Goal: Task Accomplishment & Management: Manage account settings

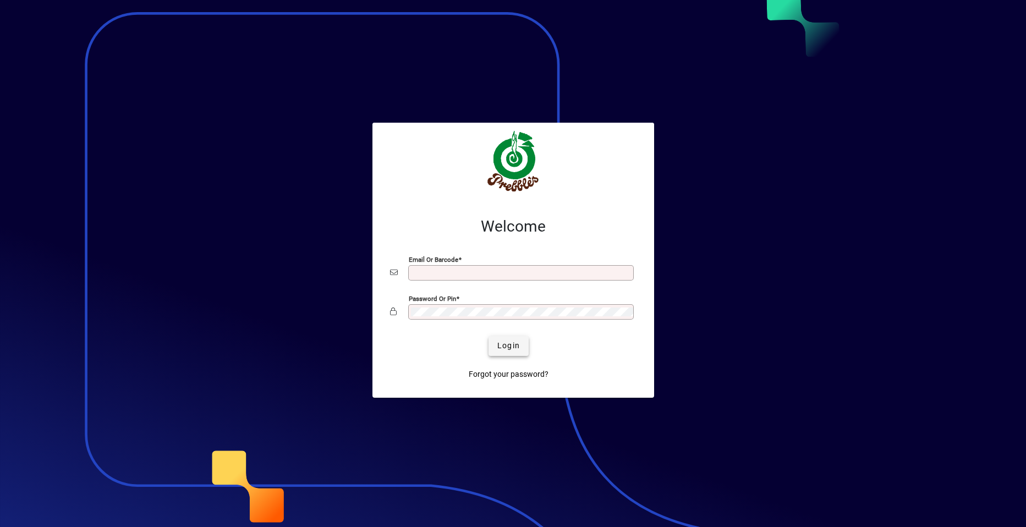
type input "**********"
click at [507, 348] on span "Login" at bounding box center [508, 346] width 23 height 12
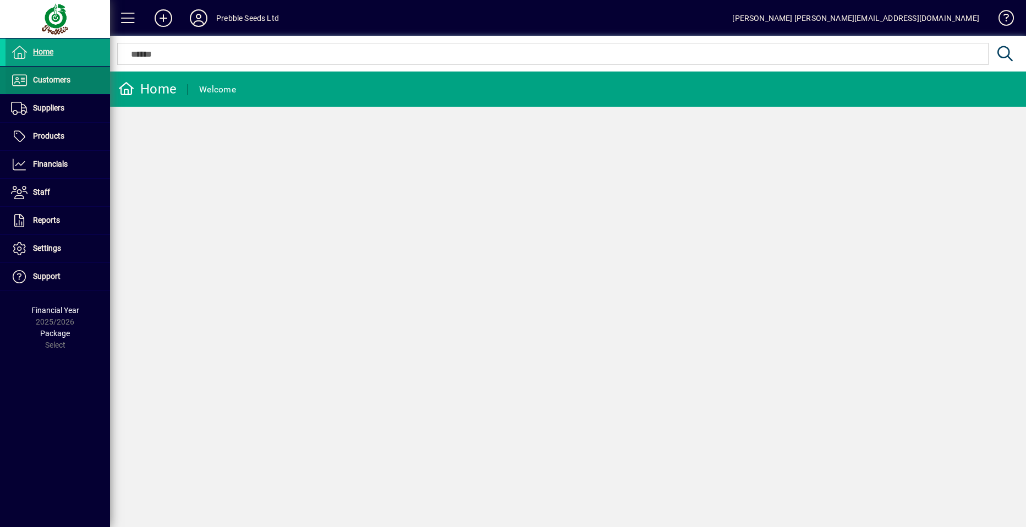
click at [66, 81] on span "Customers" at bounding box center [51, 79] width 37 height 9
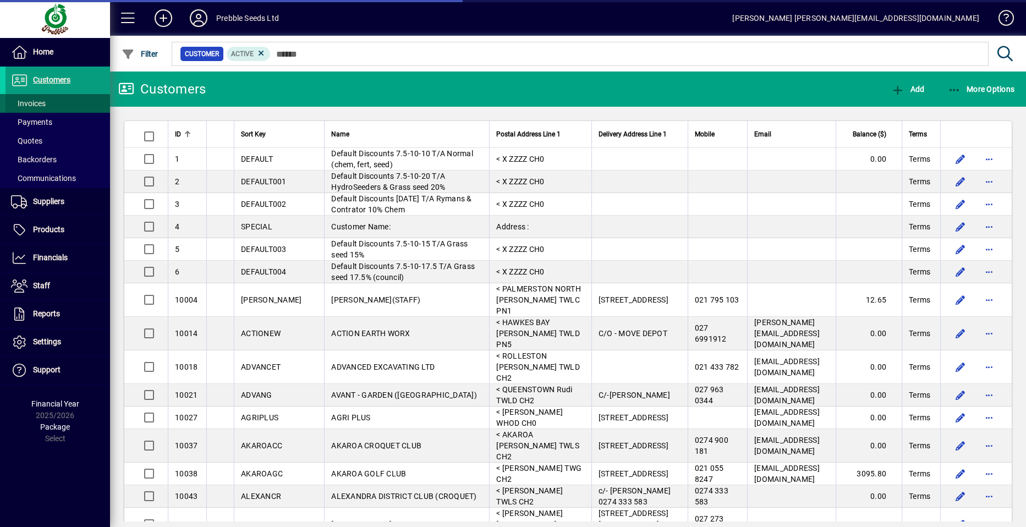
click at [57, 104] on span at bounding box center [57, 103] width 104 height 26
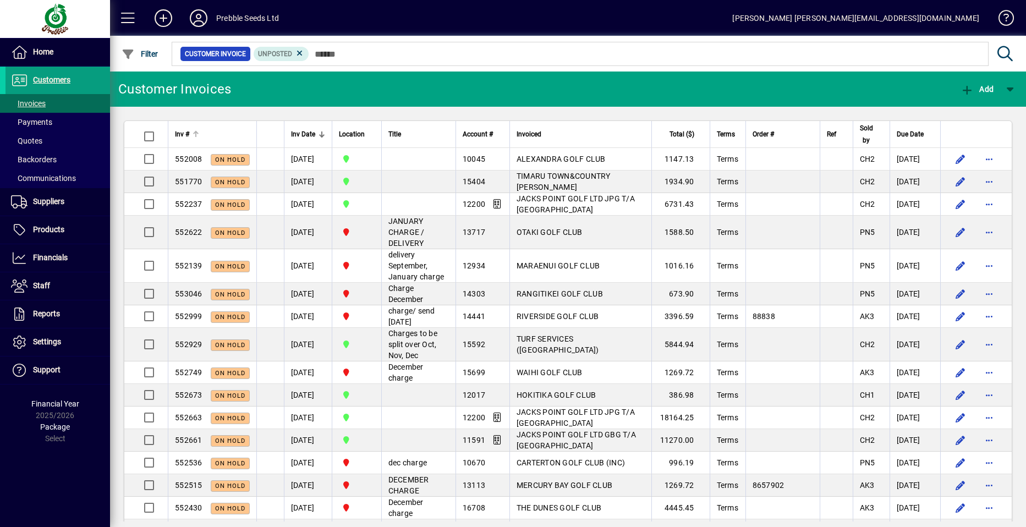
click at [179, 134] on span "Inv #" at bounding box center [182, 134] width 14 height 12
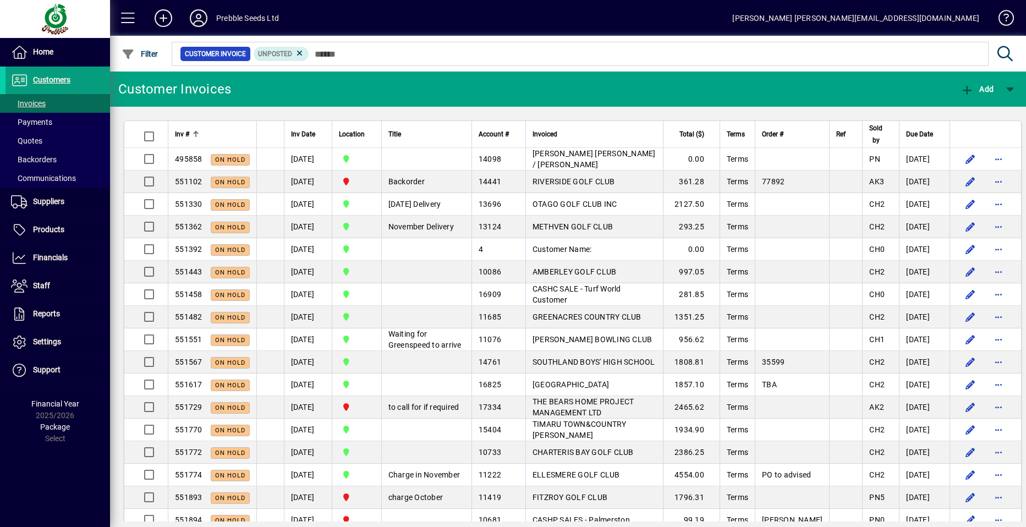
click at [179, 134] on span "Inv #" at bounding box center [182, 134] width 14 height 12
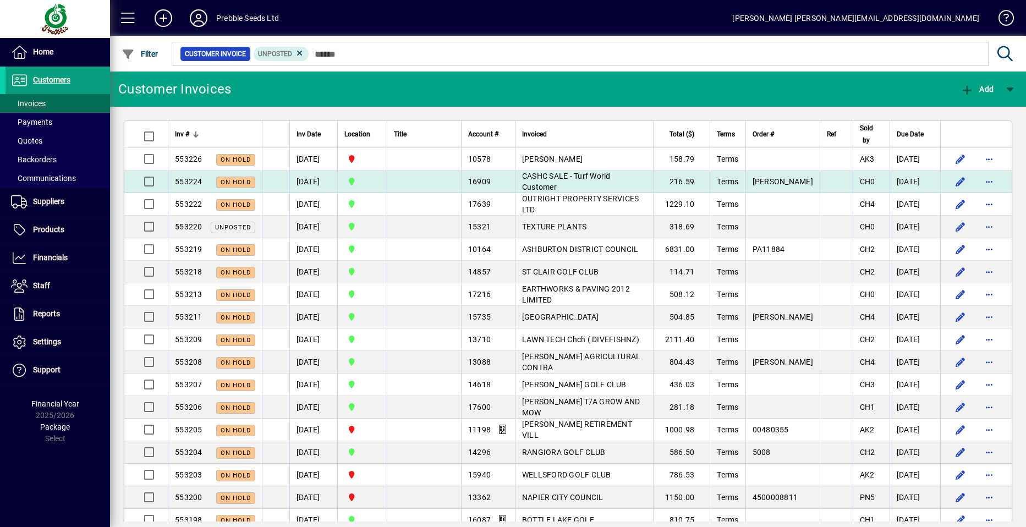
click at [540, 182] on span "CASHC SALE - Turf World Customer" at bounding box center [566, 182] width 89 height 20
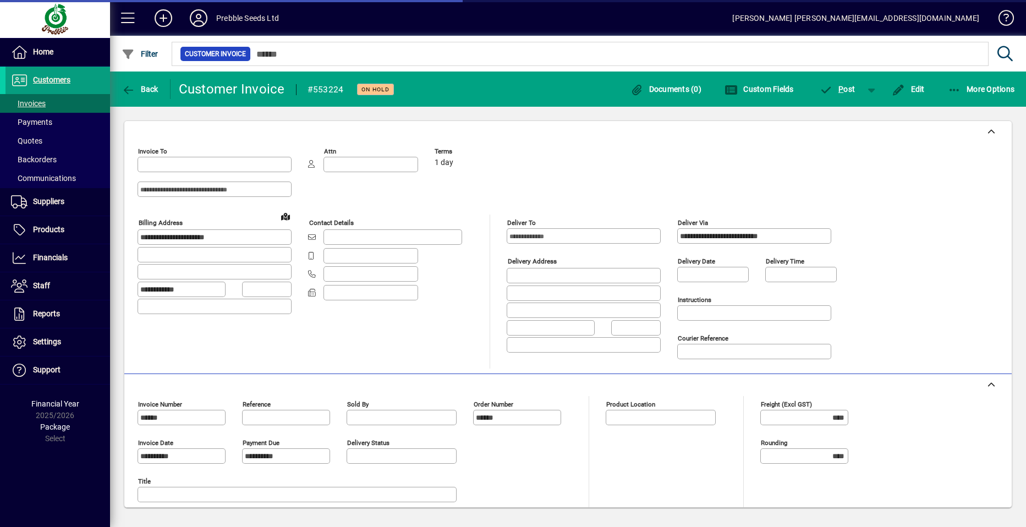
type input "**********"
type input "*********"
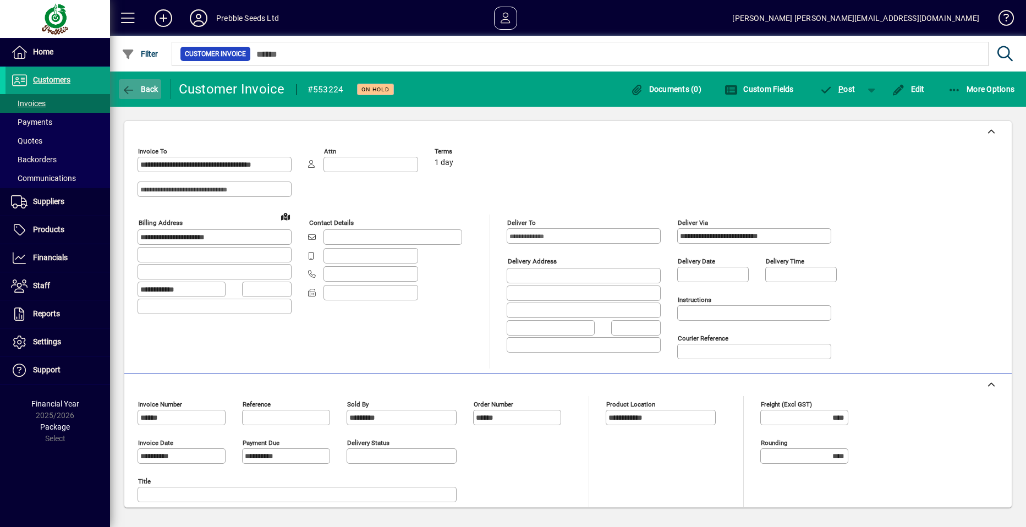
click at [152, 88] on span "Back" at bounding box center [140, 89] width 37 height 9
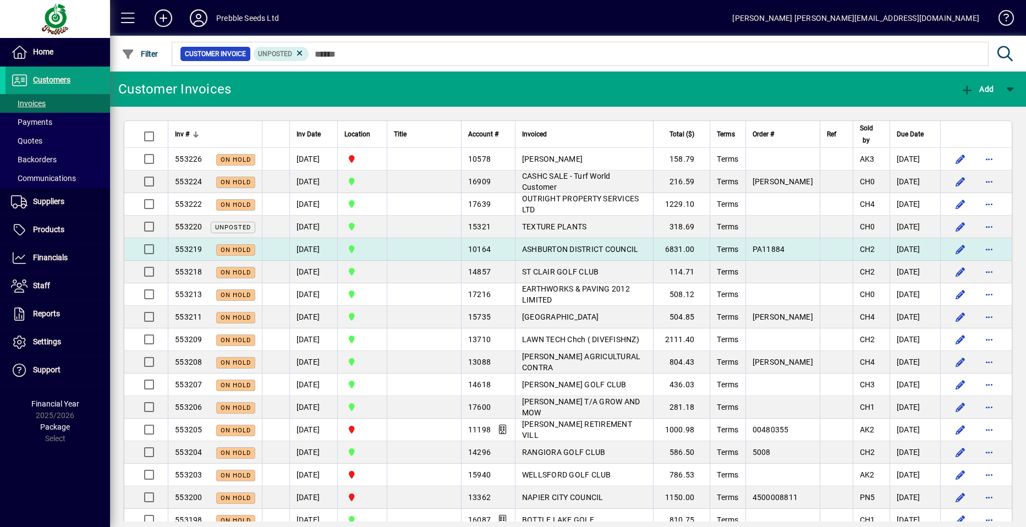
click at [526, 245] on span "ASHBURTON DISTRICT COUNCIL" at bounding box center [580, 249] width 117 height 9
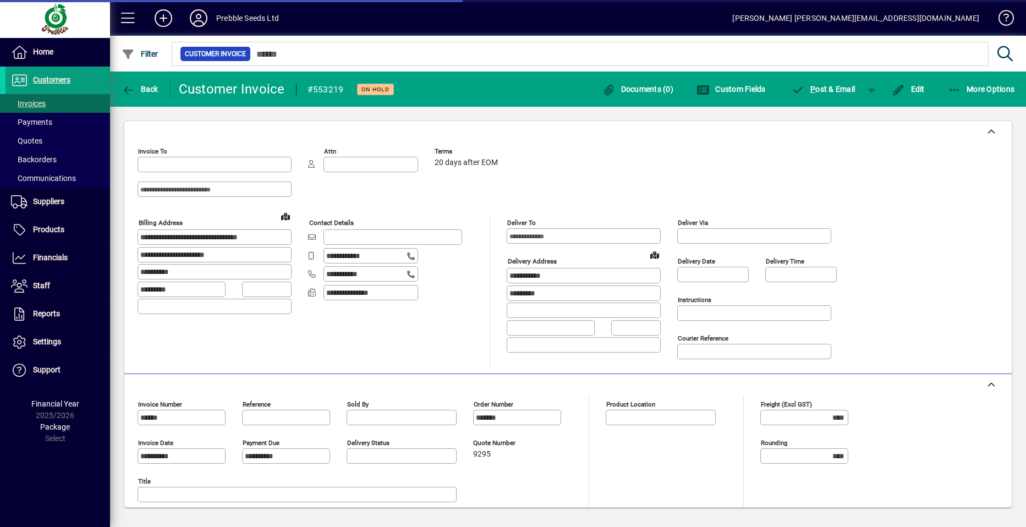
type input "**********"
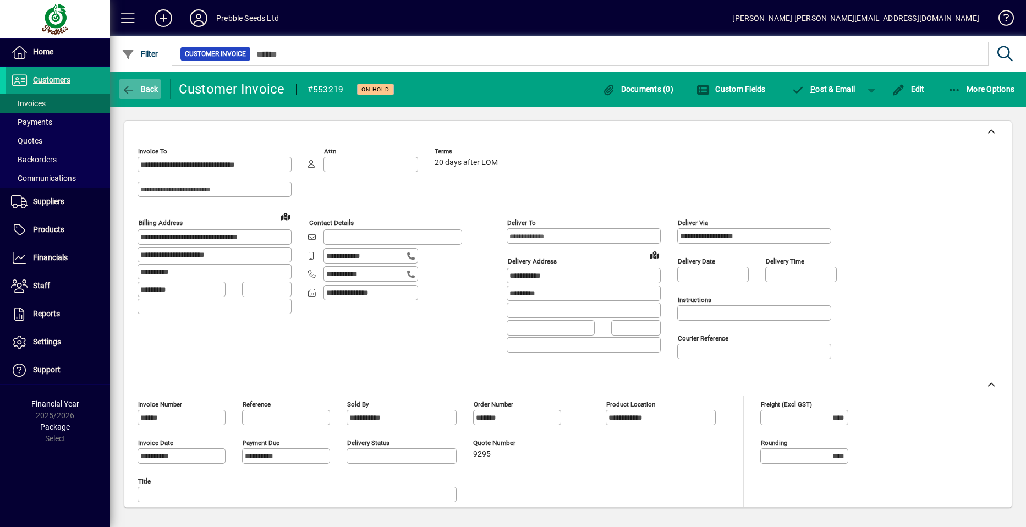
click at [142, 89] on span "Back" at bounding box center [140, 89] width 37 height 9
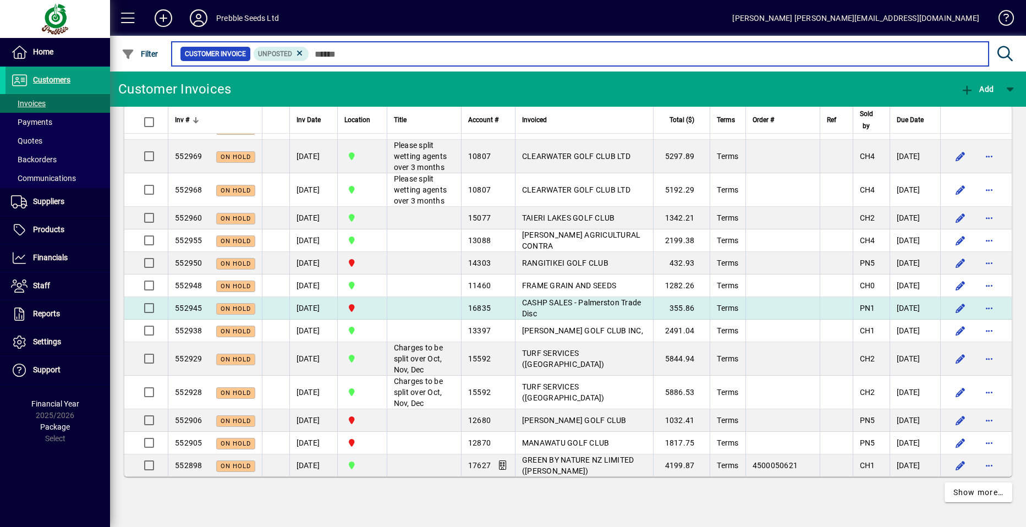
scroll to position [2234, 0]
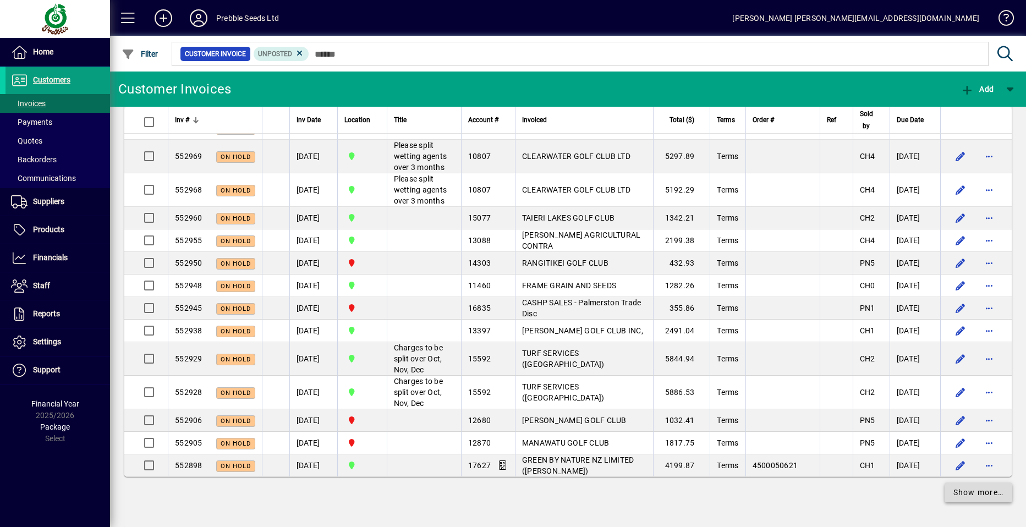
drag, startPoint x: 972, startPoint y: 496, endPoint x: 965, endPoint y: 494, distance: 7.9
click at [971, 496] on span "Show more…" at bounding box center [978, 493] width 51 height 12
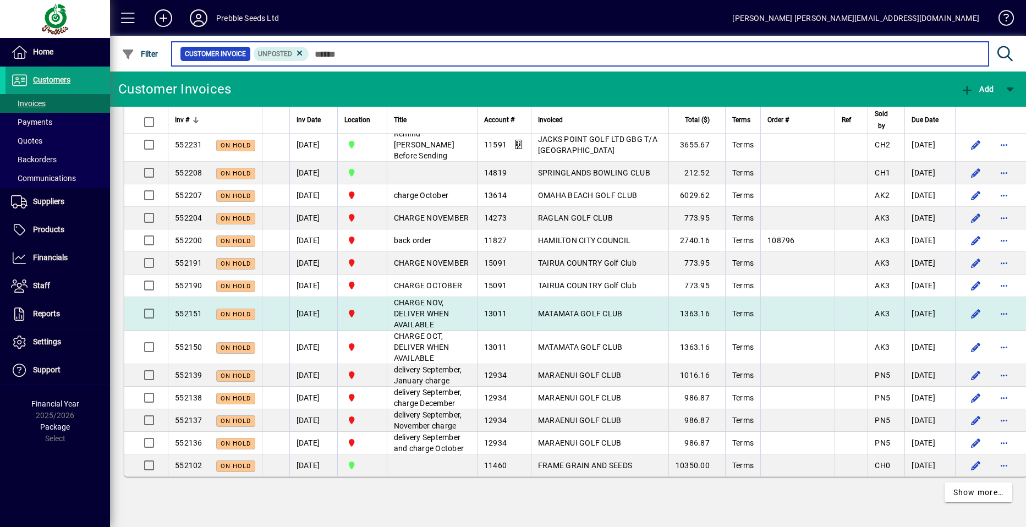
scroll to position [4907, 0]
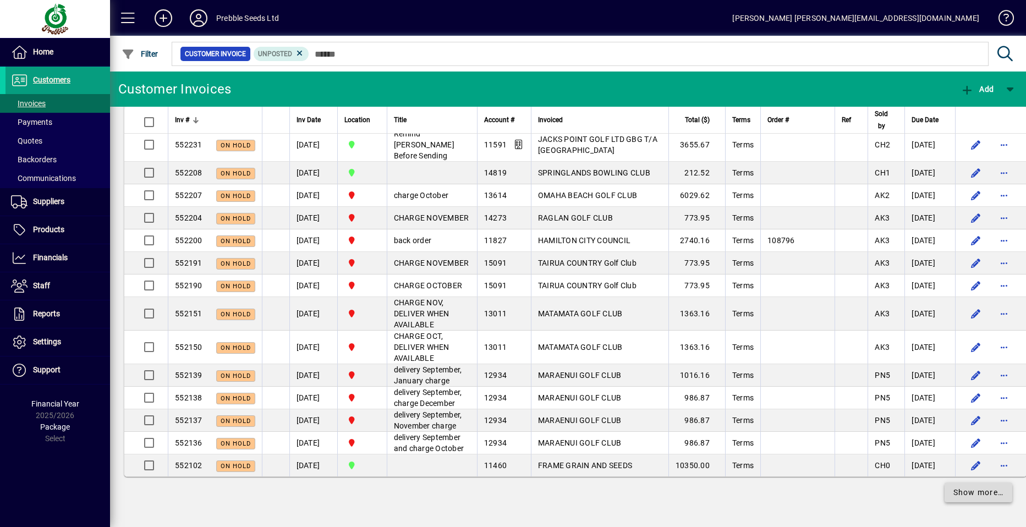
click at [964, 492] on span "Show more…" at bounding box center [978, 493] width 51 height 12
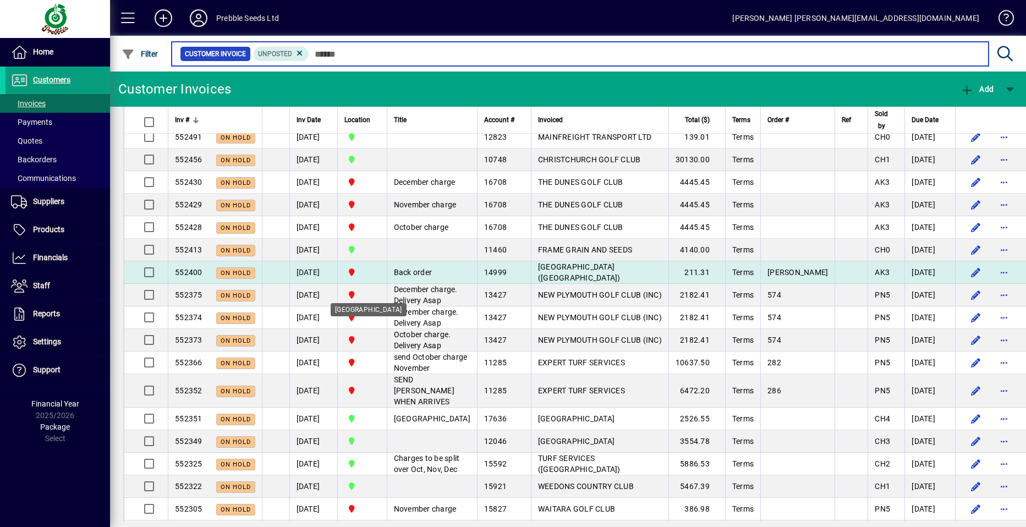
scroll to position [3850, 0]
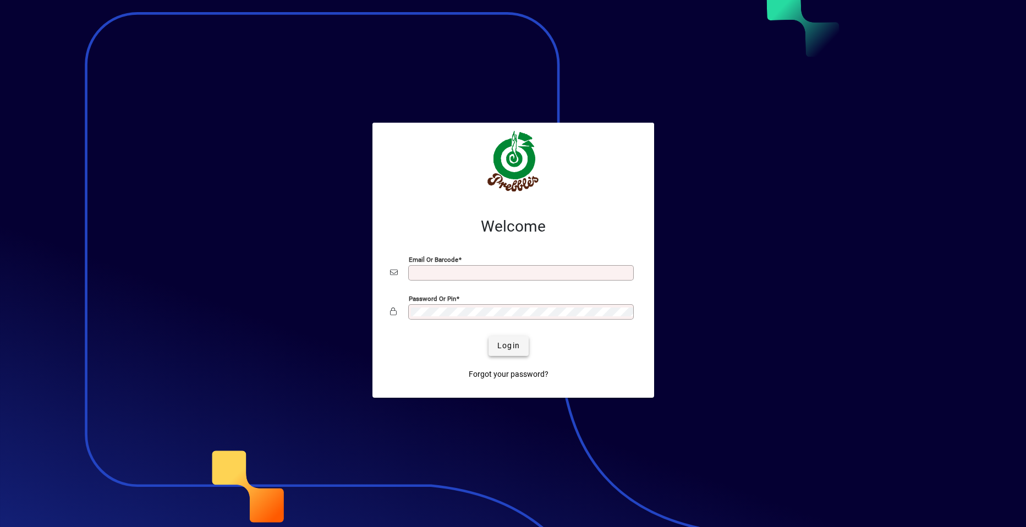
type input "**********"
click at [512, 349] on span "Login" at bounding box center [508, 346] width 23 height 12
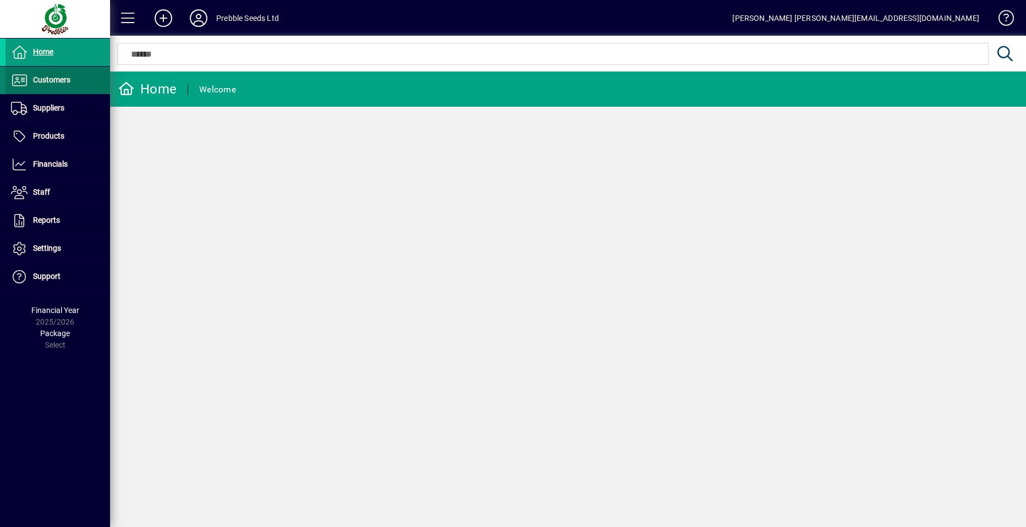
click at [59, 76] on span "Customers" at bounding box center [51, 79] width 37 height 9
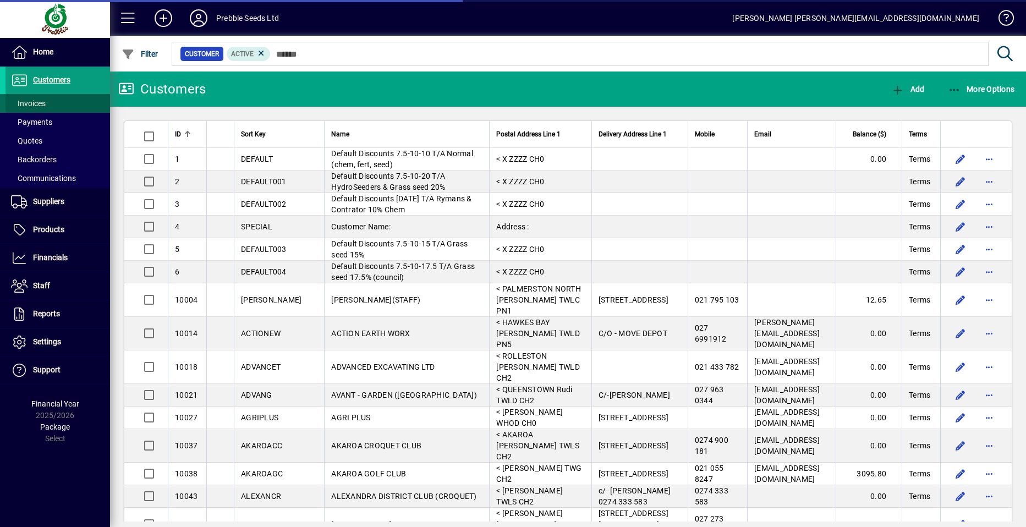
click at [52, 102] on span at bounding box center [57, 103] width 104 height 26
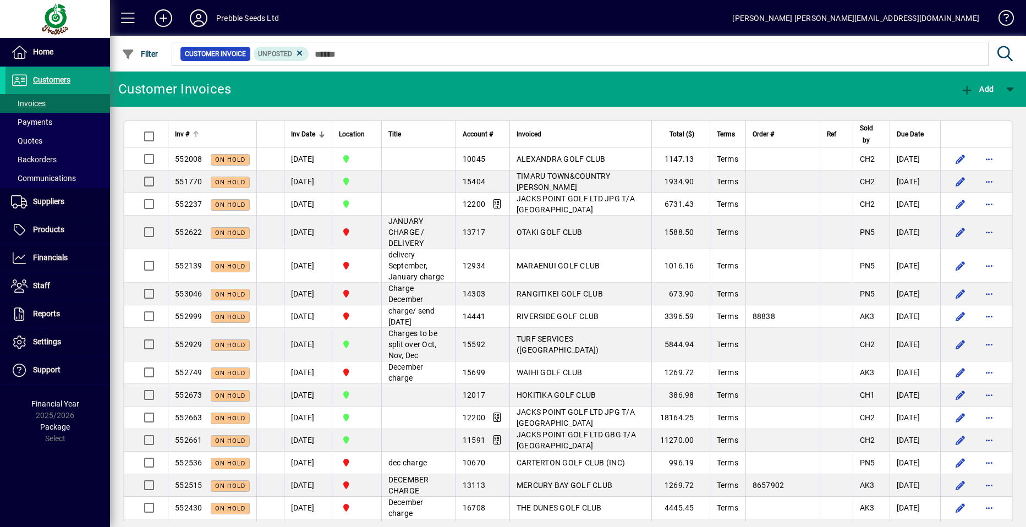
click at [181, 132] on span "Inv #" at bounding box center [182, 134] width 14 height 12
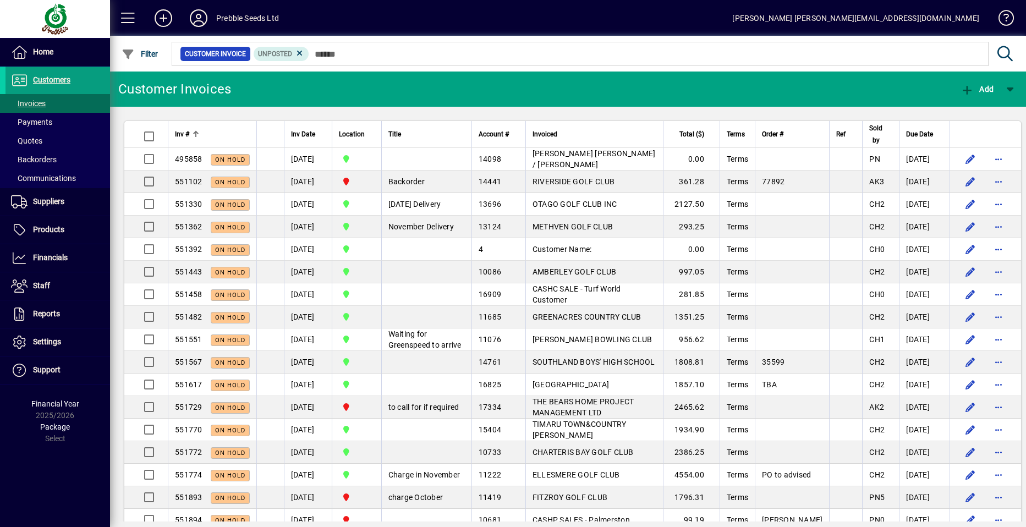
click at [181, 132] on span "Inv #" at bounding box center [182, 134] width 14 height 12
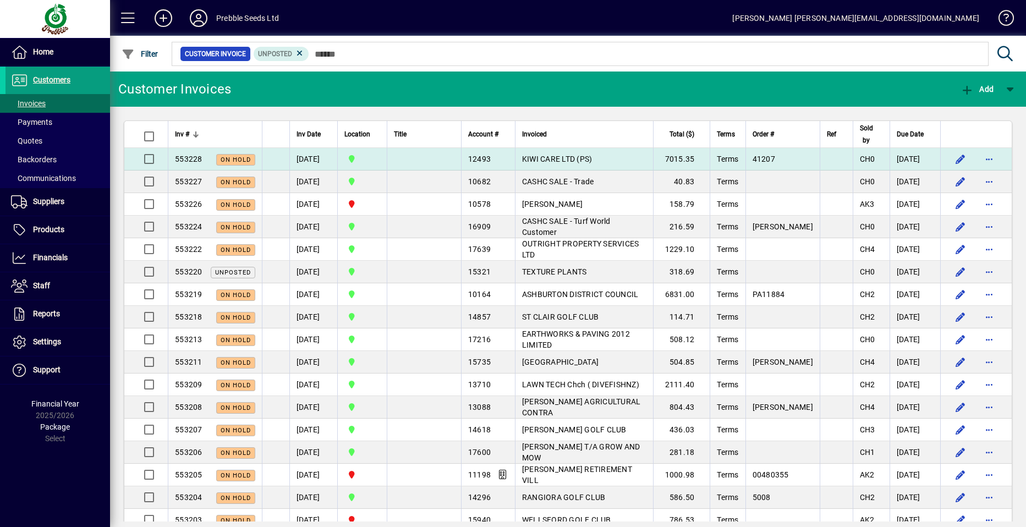
click at [544, 158] on span "KIWI CARE LTD (PS)" at bounding box center [557, 159] width 70 height 9
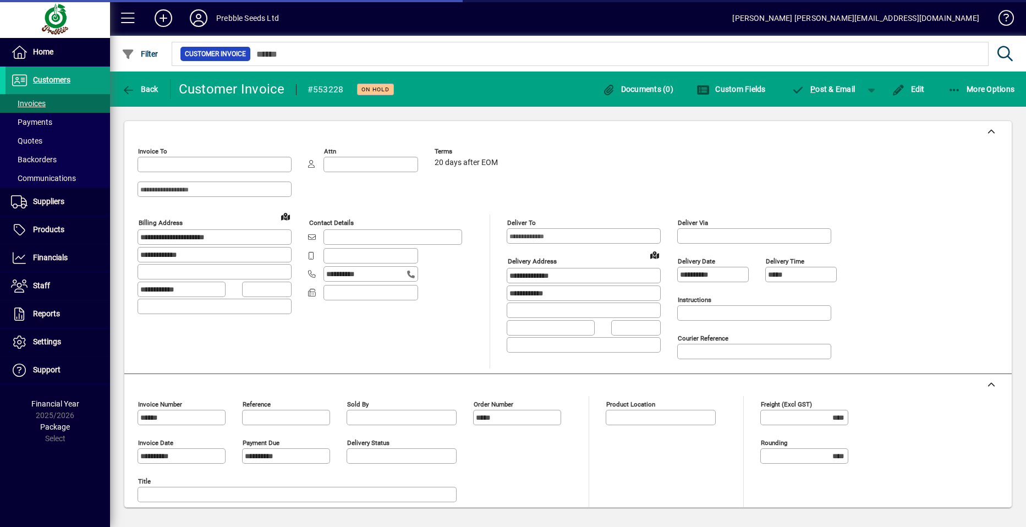
type input "**********"
type input "*********"
type input "**********"
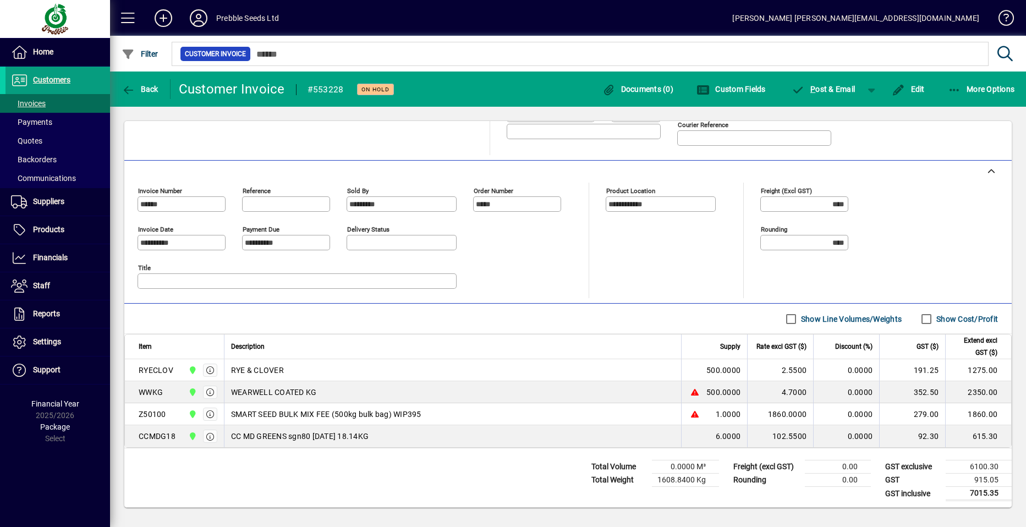
scroll to position [216, 0]
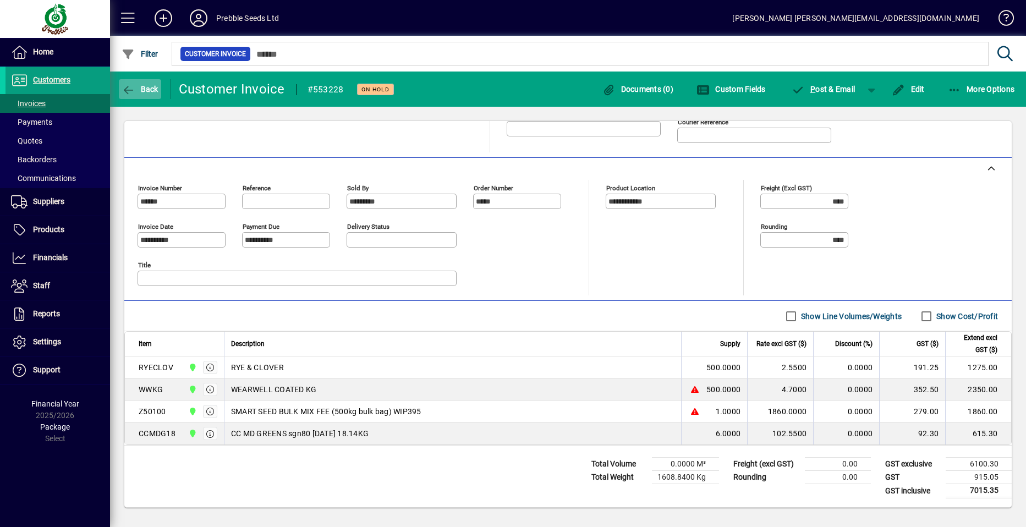
click at [144, 90] on span "Back" at bounding box center [140, 89] width 37 height 9
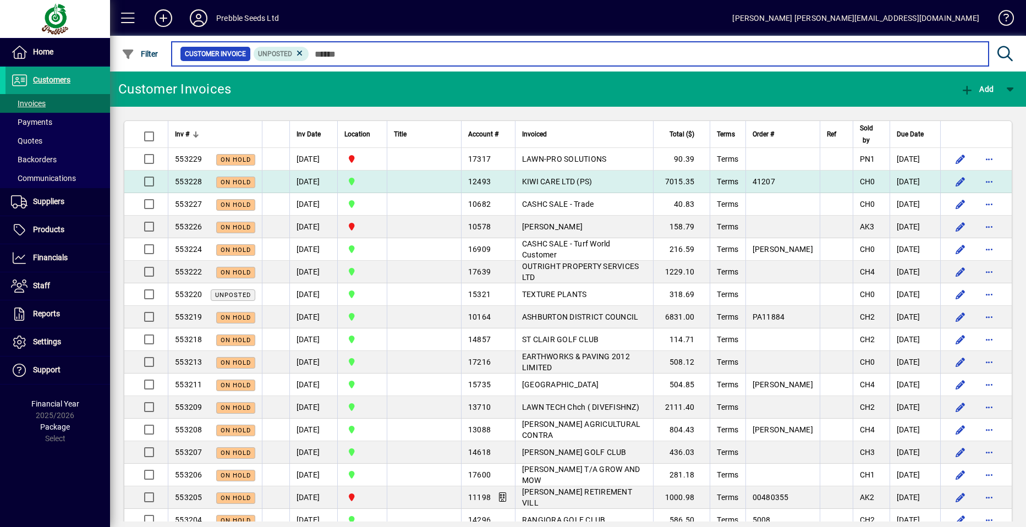
scroll to position [55, 0]
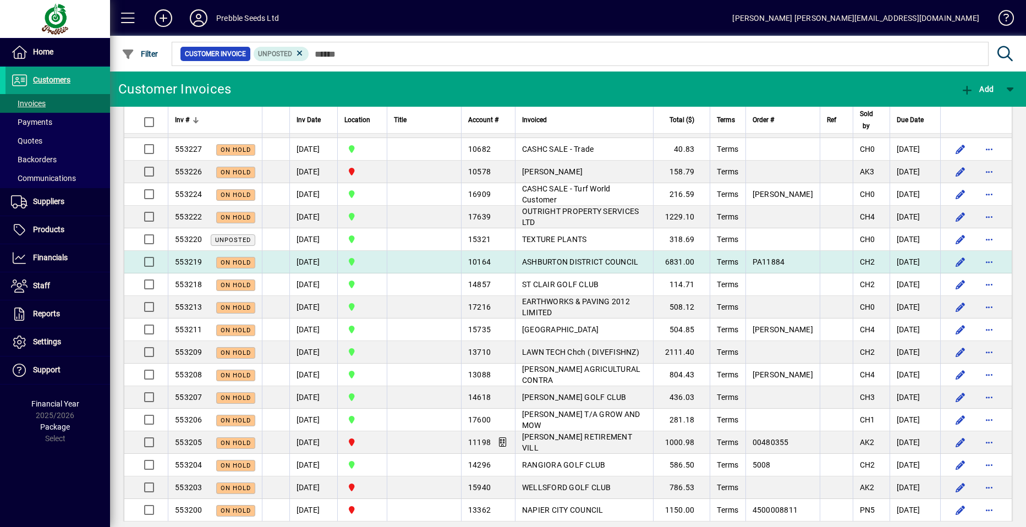
click at [532, 261] on span "ASHBURTON DISTRICT COUNCIL" at bounding box center [580, 261] width 117 height 9
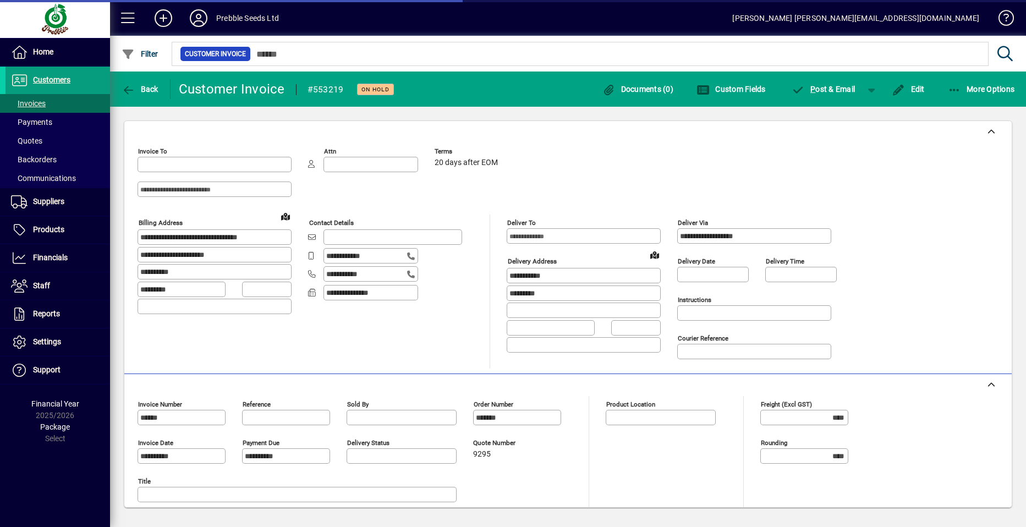
type input "**********"
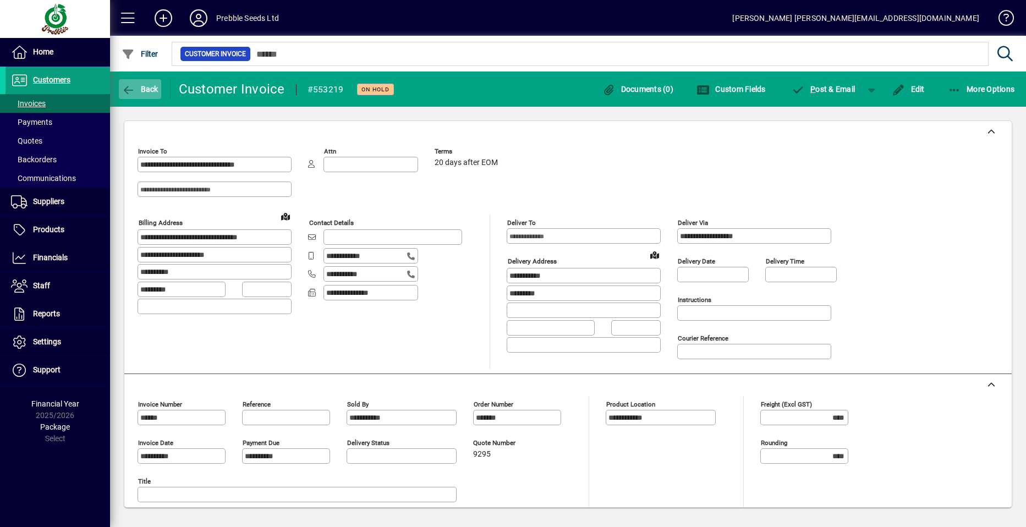
click at [141, 89] on span "Back" at bounding box center [140, 89] width 37 height 9
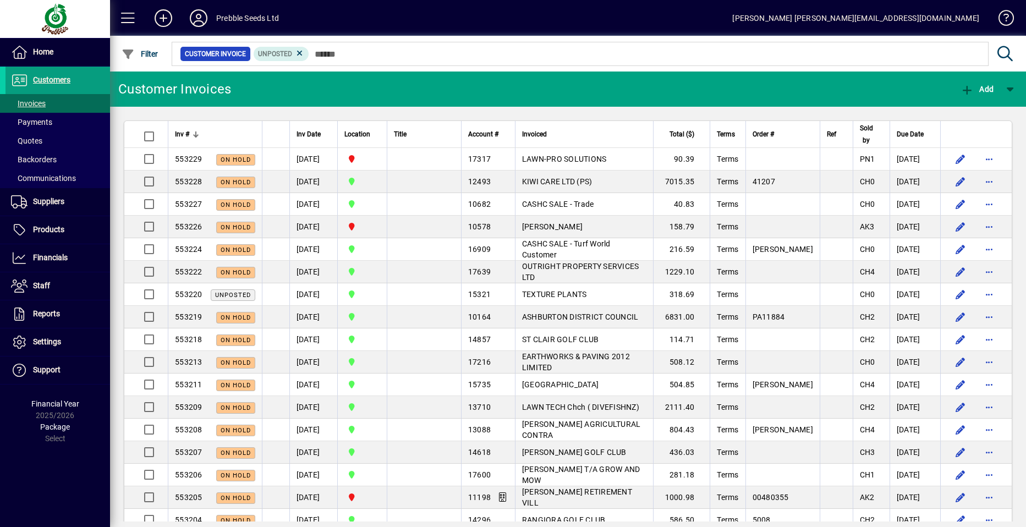
scroll to position [330, 0]
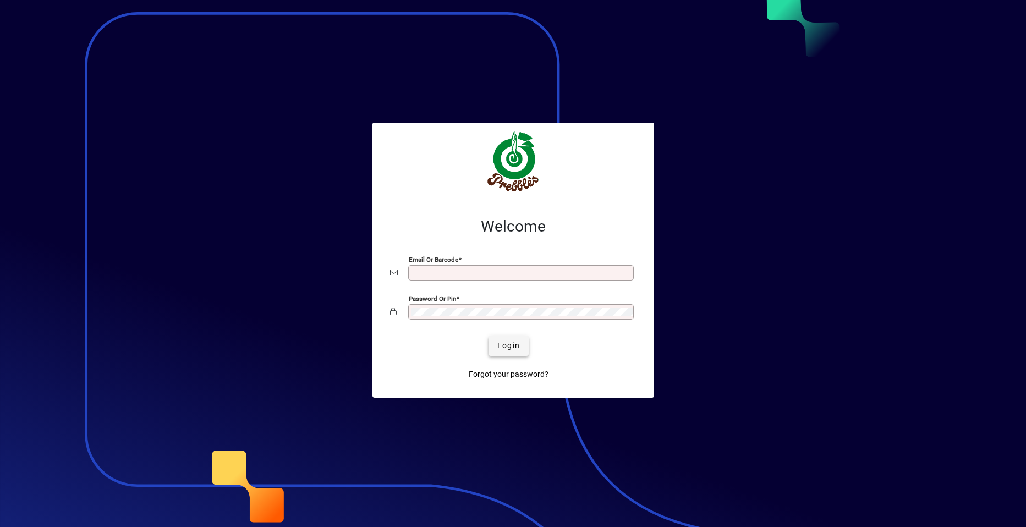
type input "**********"
click at [505, 343] on span "Login" at bounding box center [508, 346] width 23 height 12
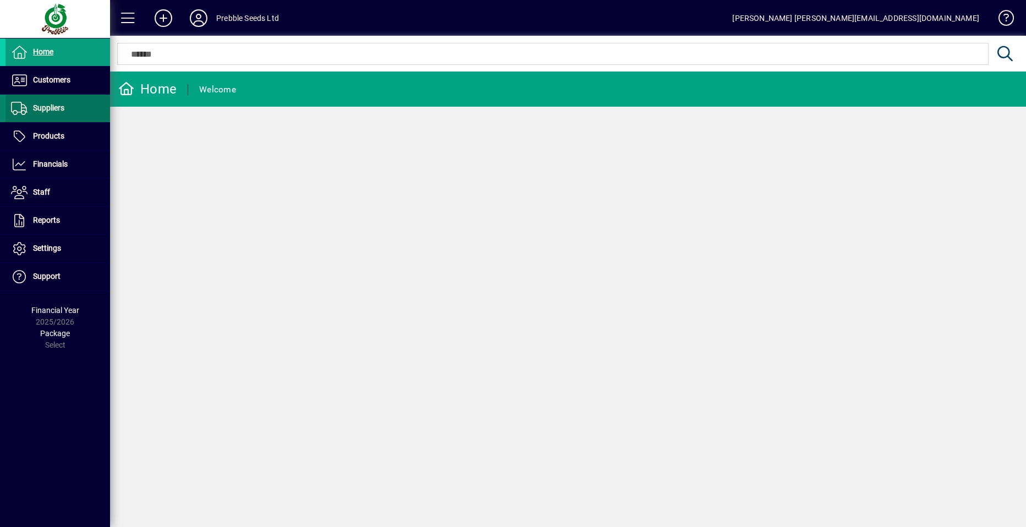
click at [62, 109] on span "Suppliers" at bounding box center [48, 107] width 31 height 9
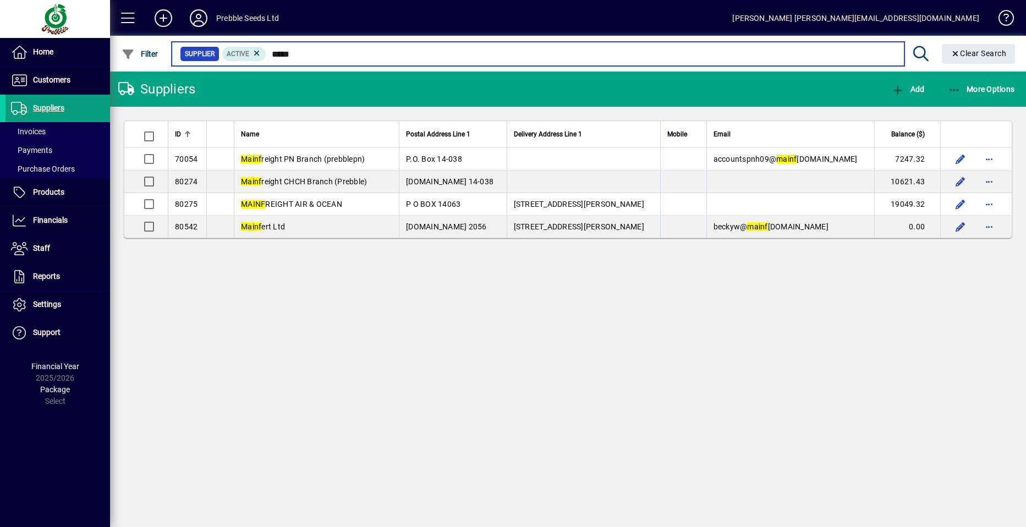
type input "*****"
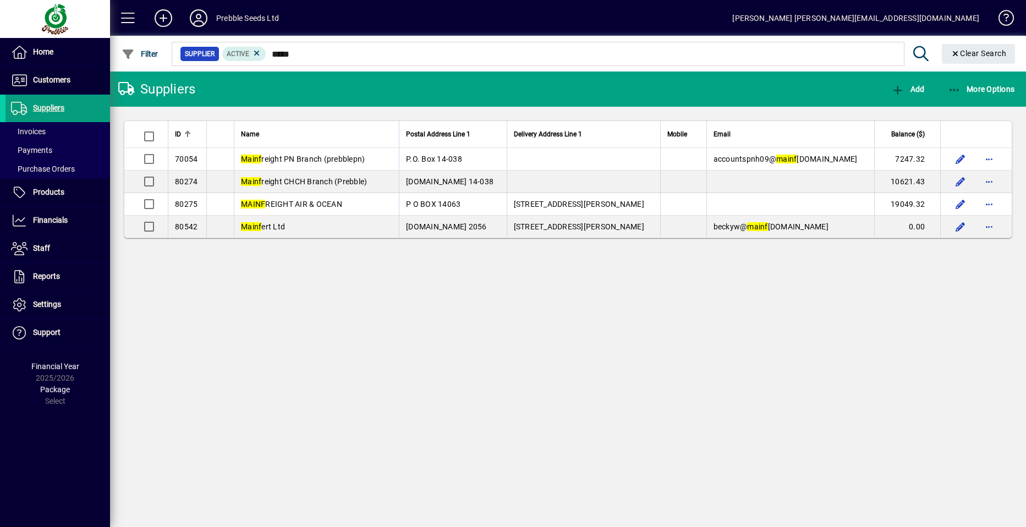
click at [282, 203] on span "MAINF REIGHT AIR & OCEAN" at bounding box center [291, 204] width 101 height 9
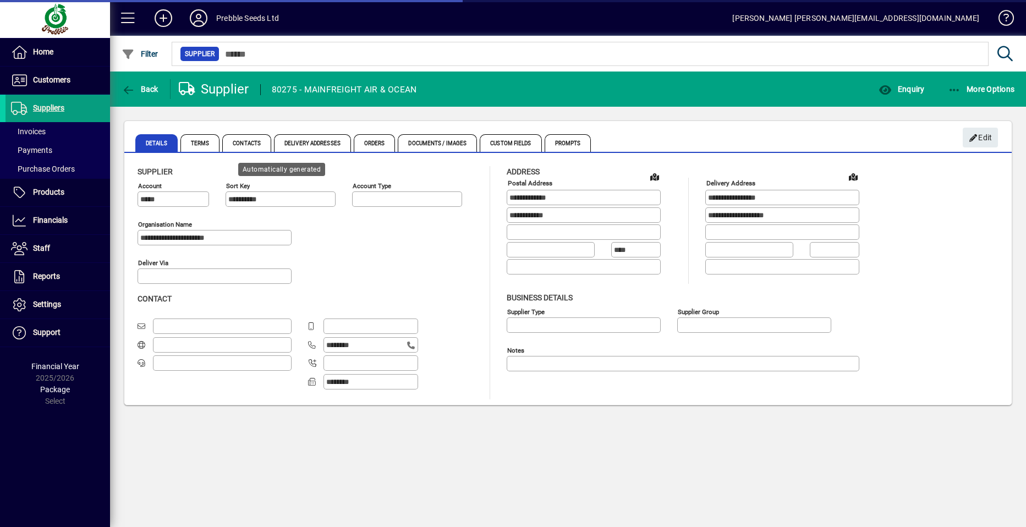
type input "**********"
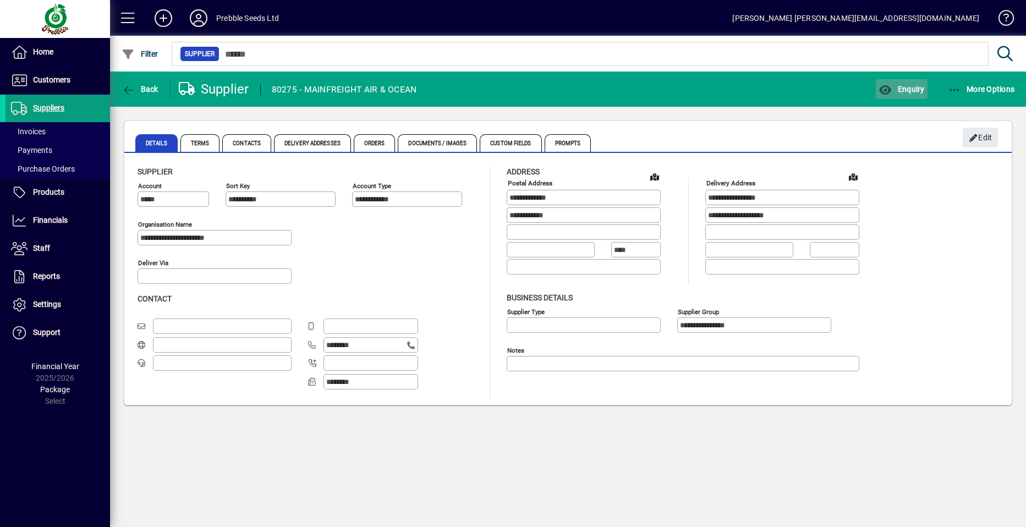
click at [901, 84] on button "Enquiry" at bounding box center [901, 89] width 51 height 20
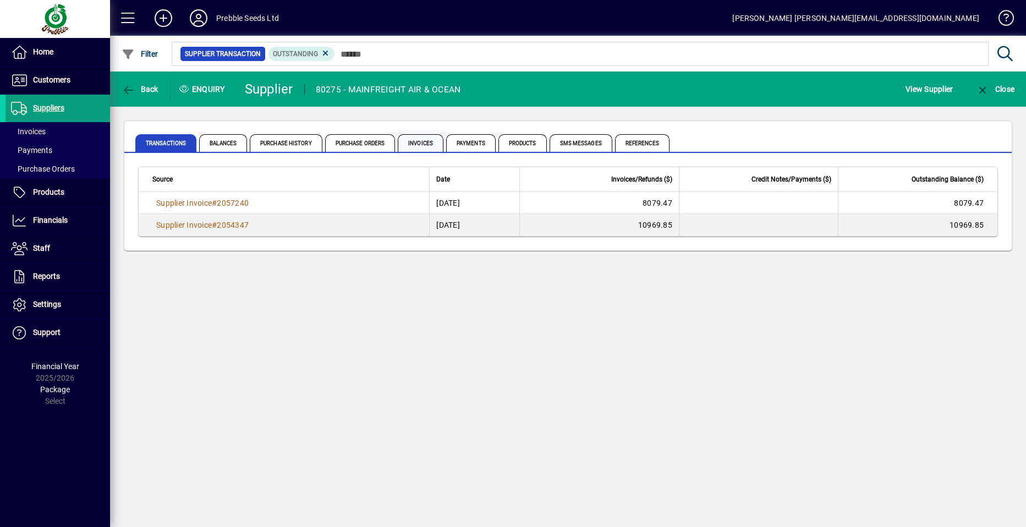
click at [422, 144] on span "Invoices" at bounding box center [421, 143] width 46 height 18
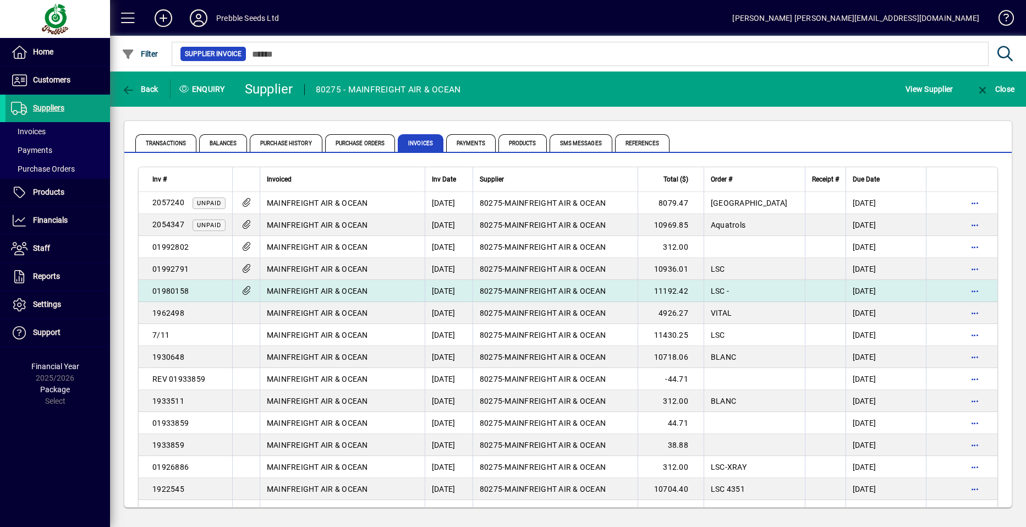
click at [566, 289] on span "MAINFREIGHT AIR & OCEAN" at bounding box center [554, 291] width 101 height 9
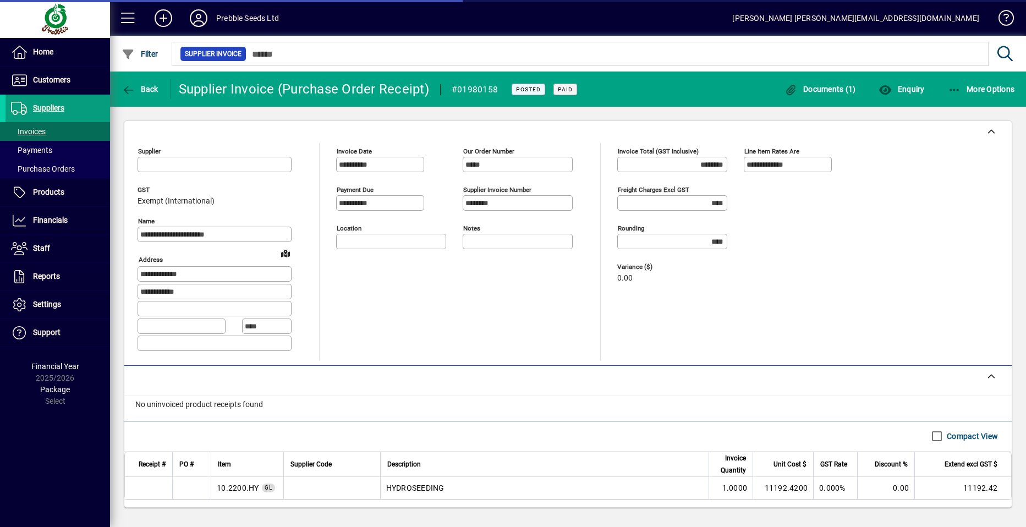
type input "**********"
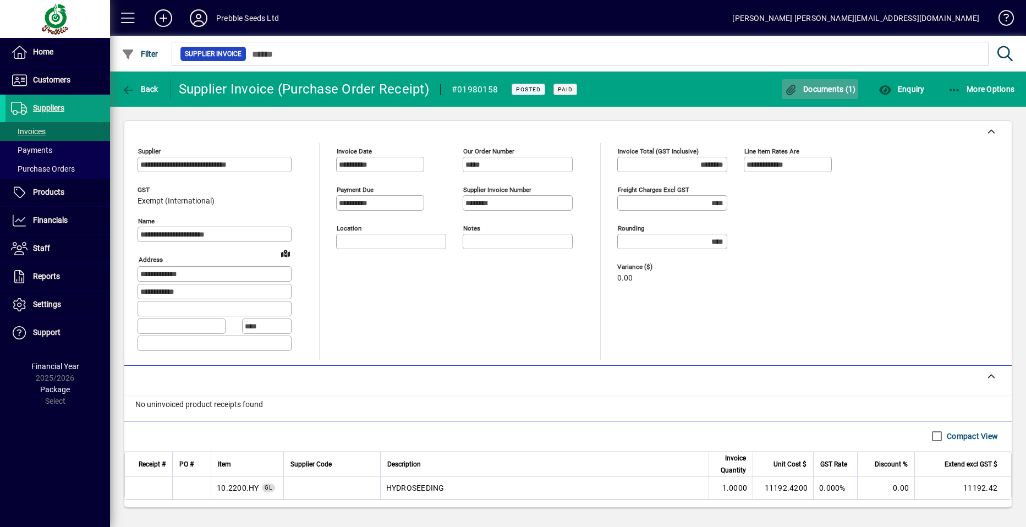
click at [822, 87] on span "Documents (1)" at bounding box center [819, 89] width 71 height 9
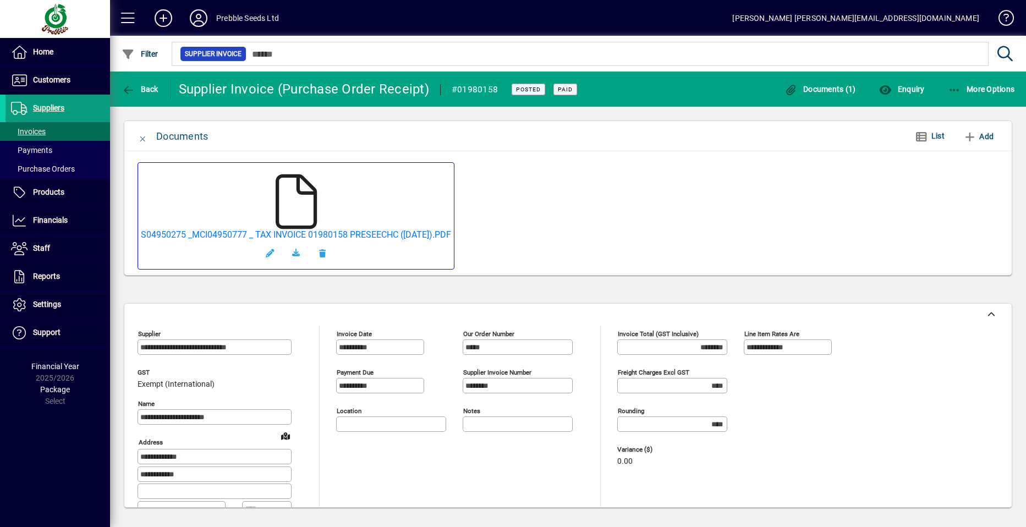
click at [305, 209] on icon at bounding box center [295, 201] width 55 height 55
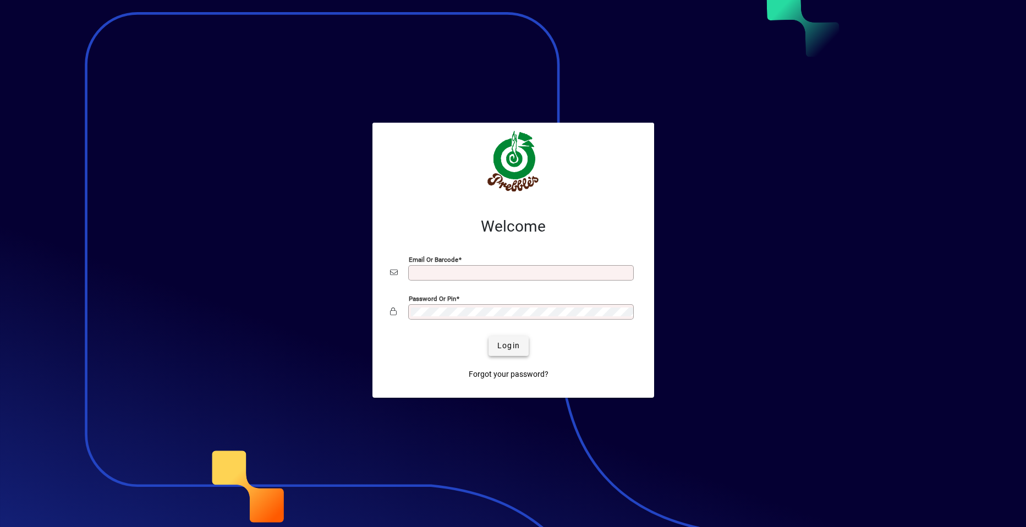
type input "**********"
click at [507, 348] on span "Login" at bounding box center [508, 346] width 23 height 12
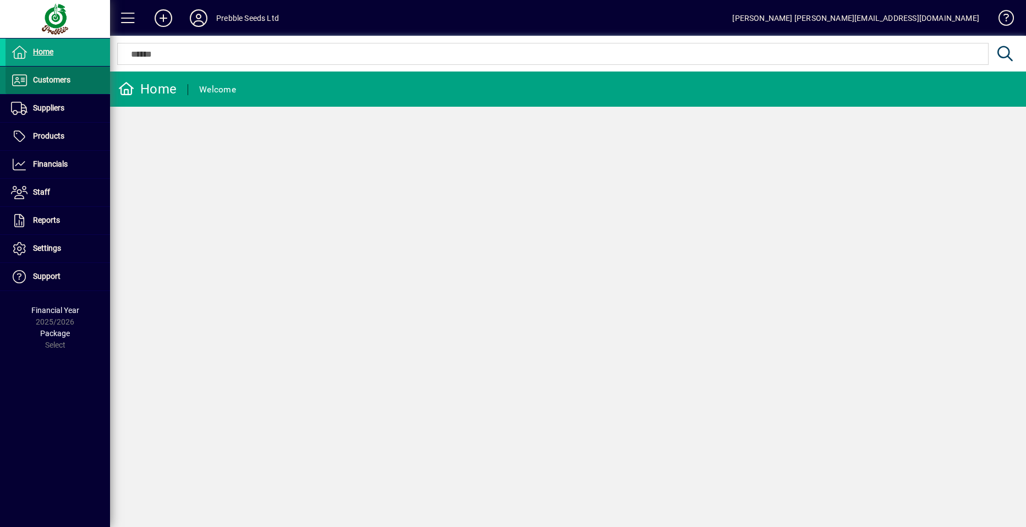
click at [56, 82] on span "Customers" at bounding box center [51, 79] width 37 height 9
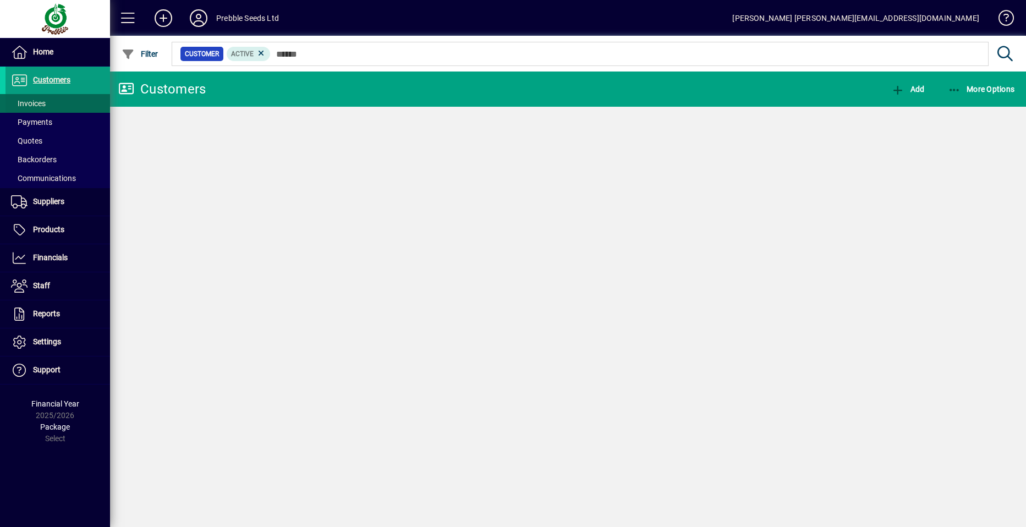
click at [57, 103] on span at bounding box center [57, 103] width 104 height 26
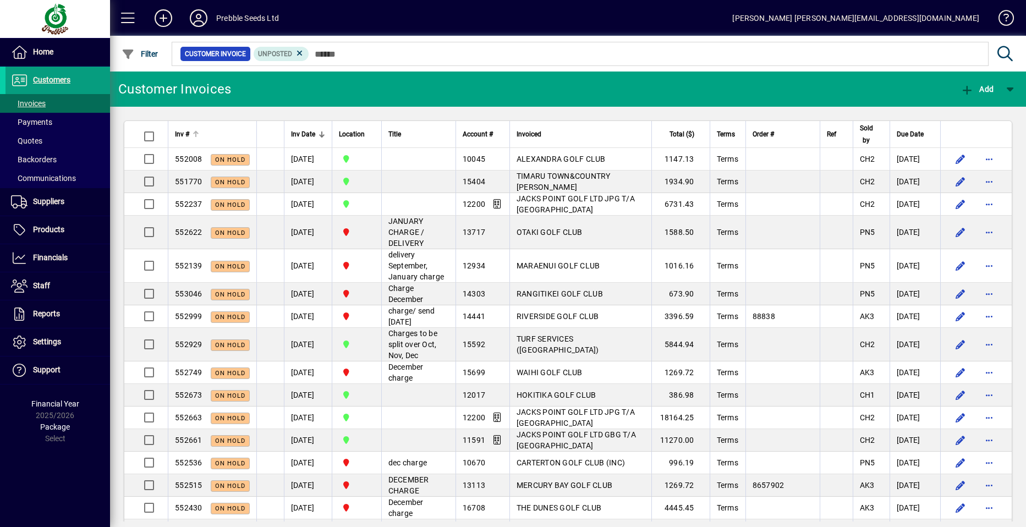
click at [188, 133] on span "Inv #" at bounding box center [182, 134] width 14 height 12
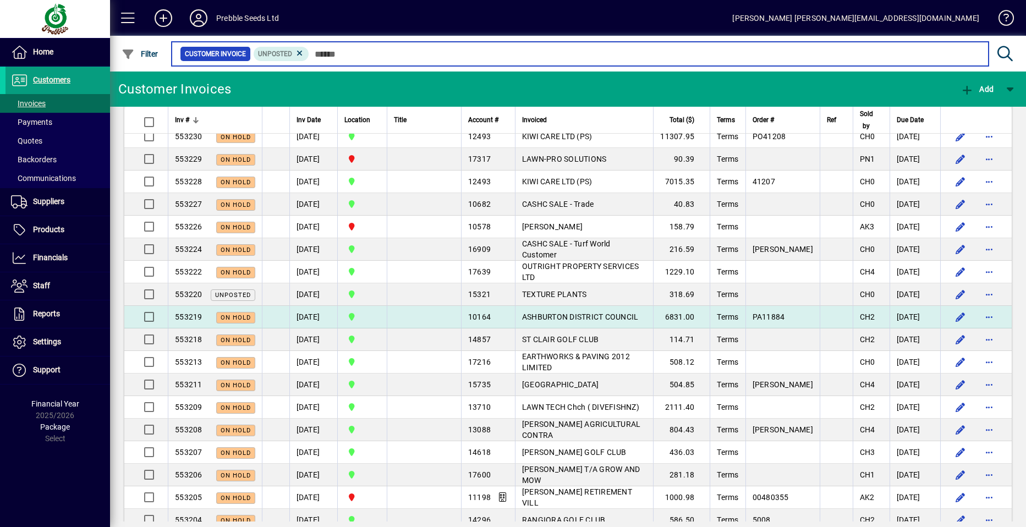
scroll to position [165, 0]
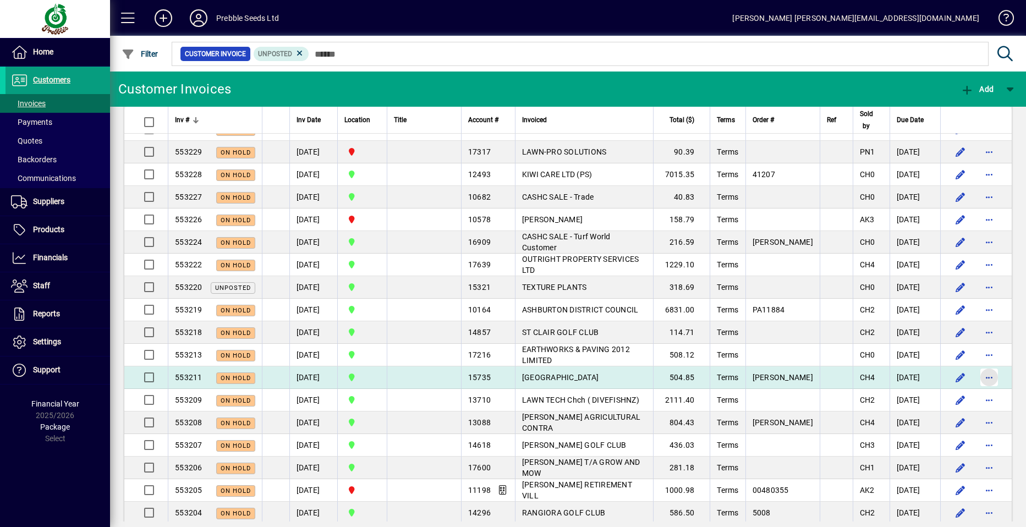
click at [981, 379] on span "button" at bounding box center [989, 377] width 26 height 26
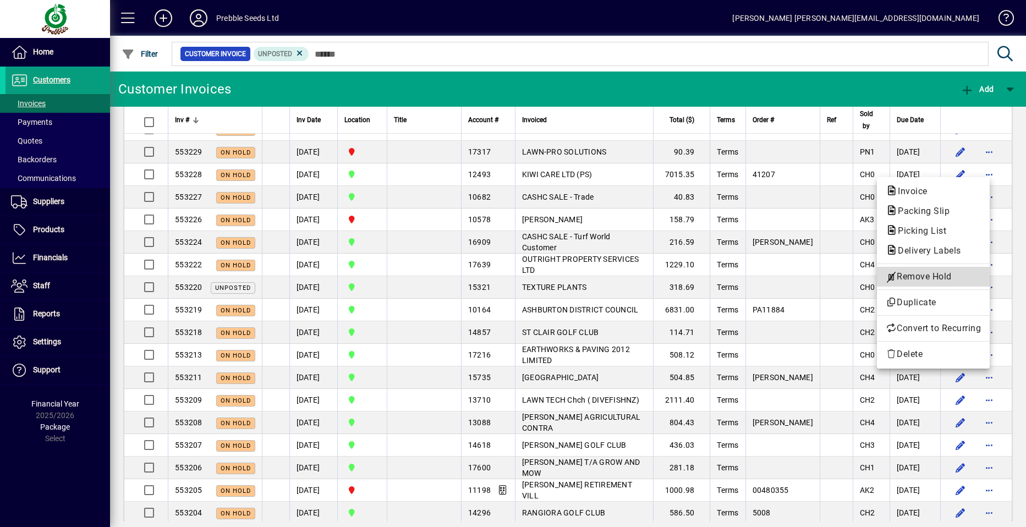
click at [907, 276] on span "Remove Hold" at bounding box center [932, 276] width 95 height 13
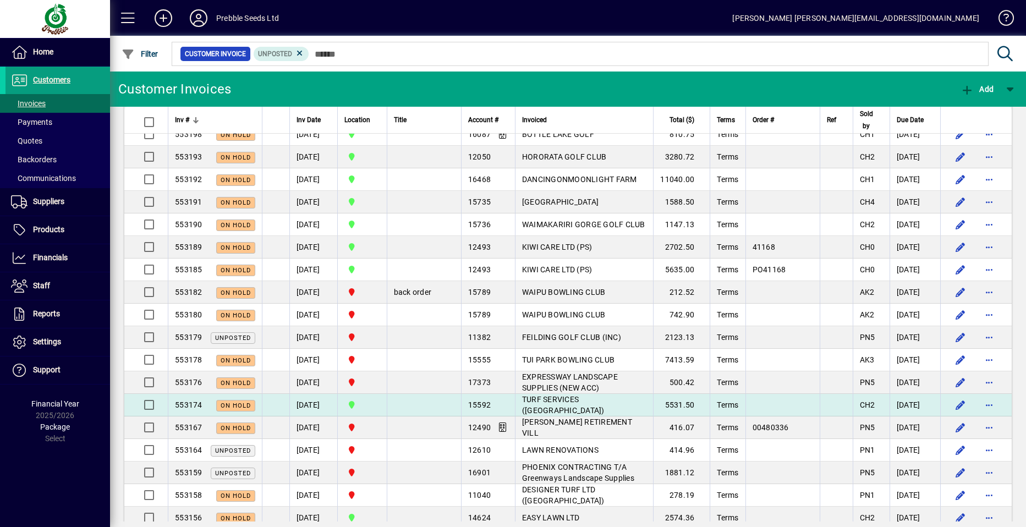
scroll to position [660, 0]
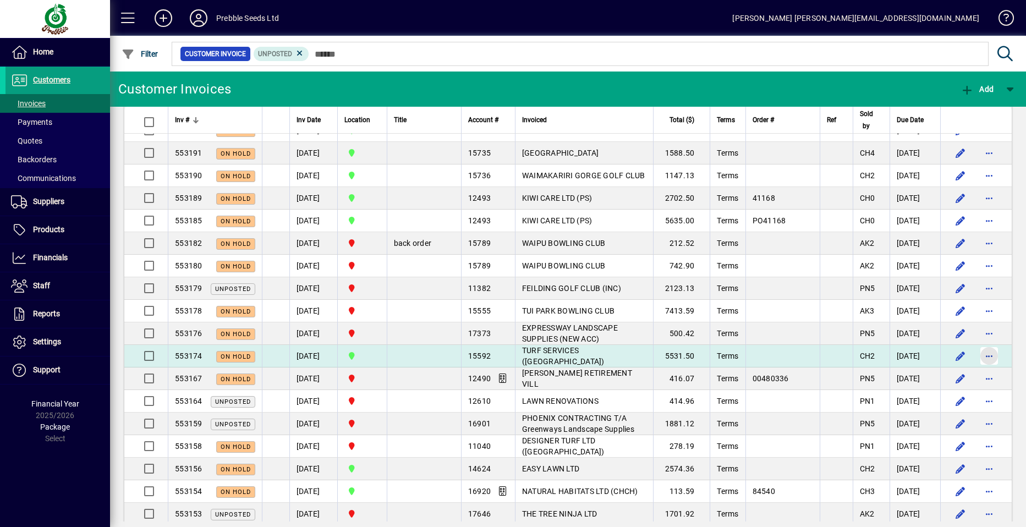
click at [981, 353] on span "button" at bounding box center [989, 356] width 26 height 26
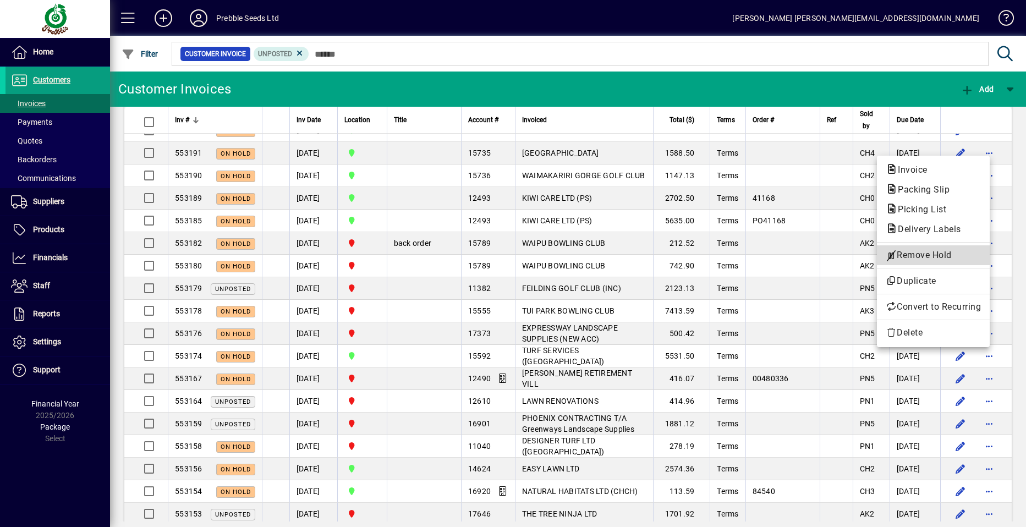
click at [925, 256] on span "Remove Hold" at bounding box center [932, 255] width 95 height 13
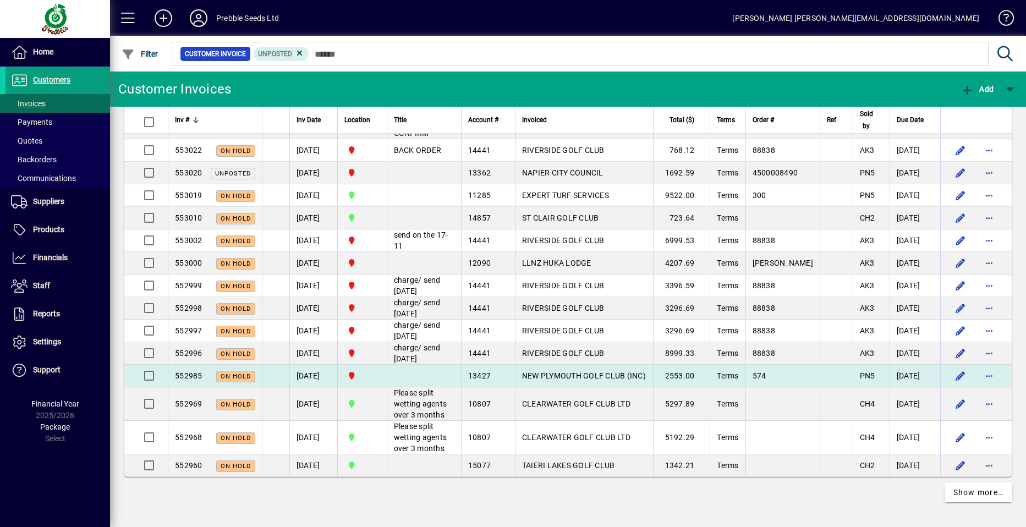
scroll to position [2190, 0]
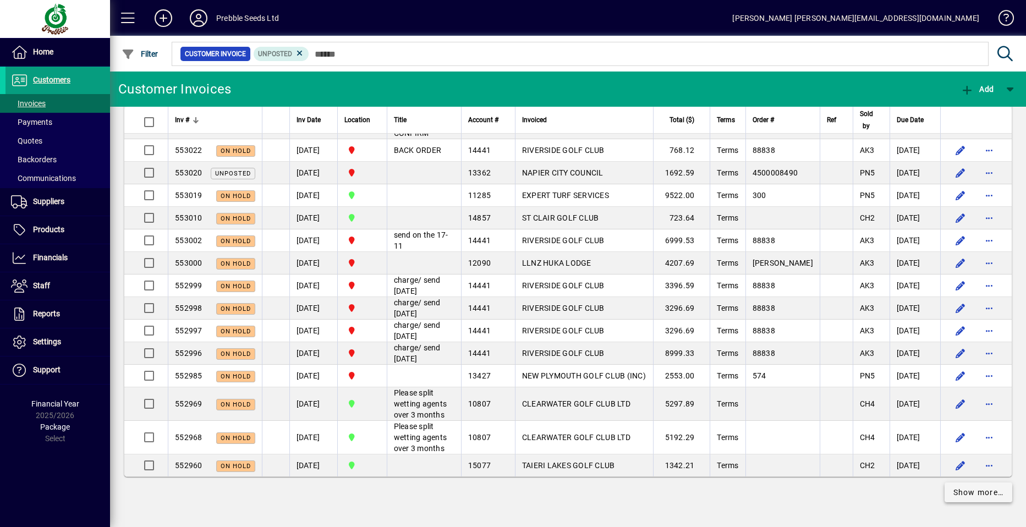
click at [971, 490] on span "Show more…" at bounding box center [978, 493] width 51 height 12
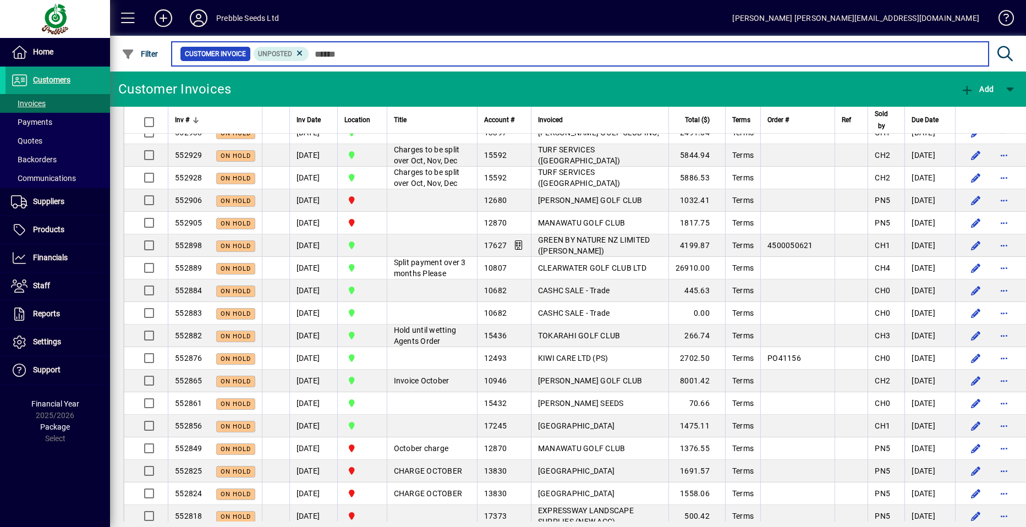
scroll to position [2465, 0]
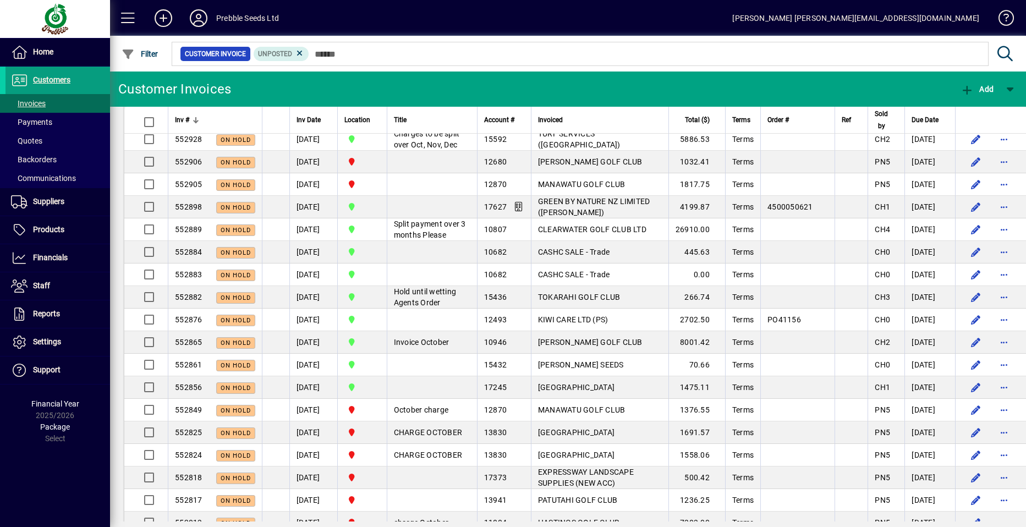
click at [991, 62] on span "button" at bounding box center [1004, 49] width 26 height 26
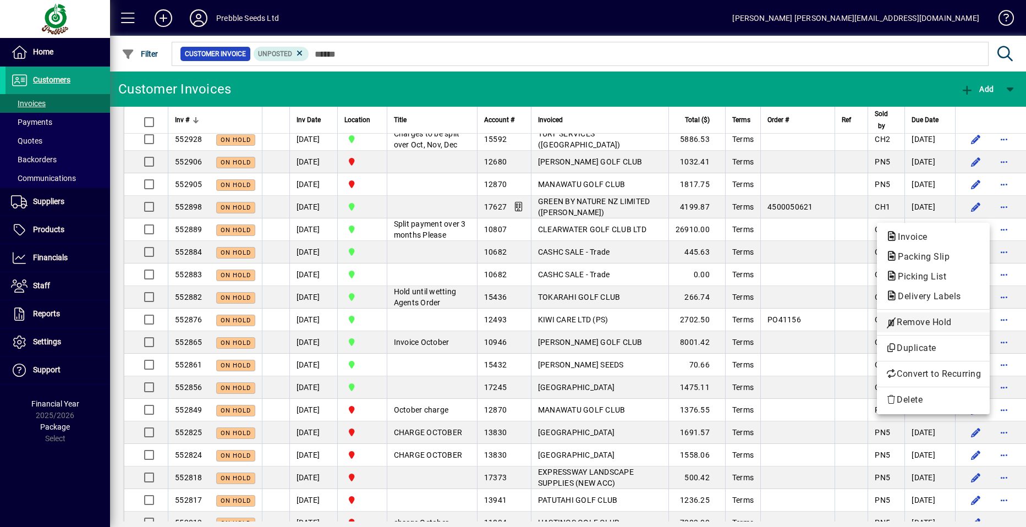
click at [918, 319] on span "Remove Hold" at bounding box center [932, 322] width 95 height 13
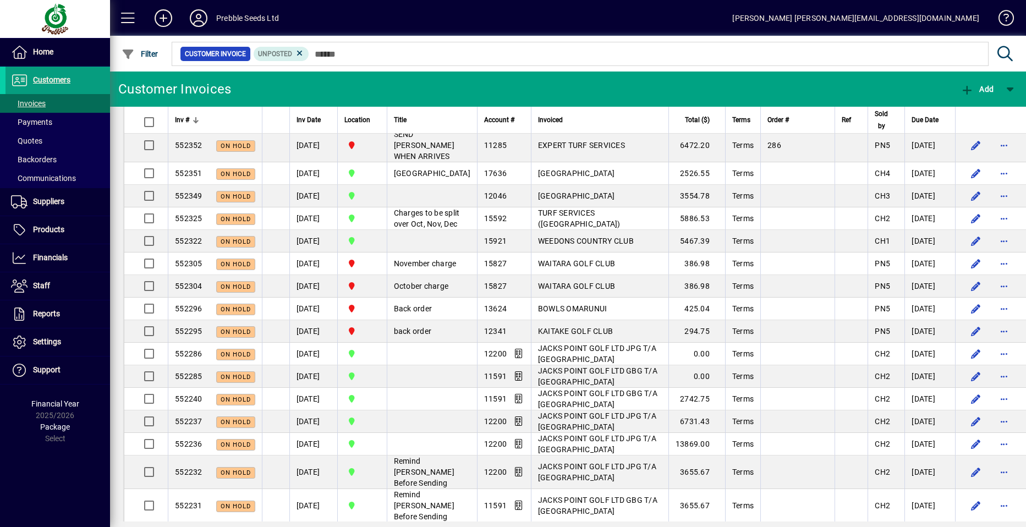
scroll to position [4115, 0]
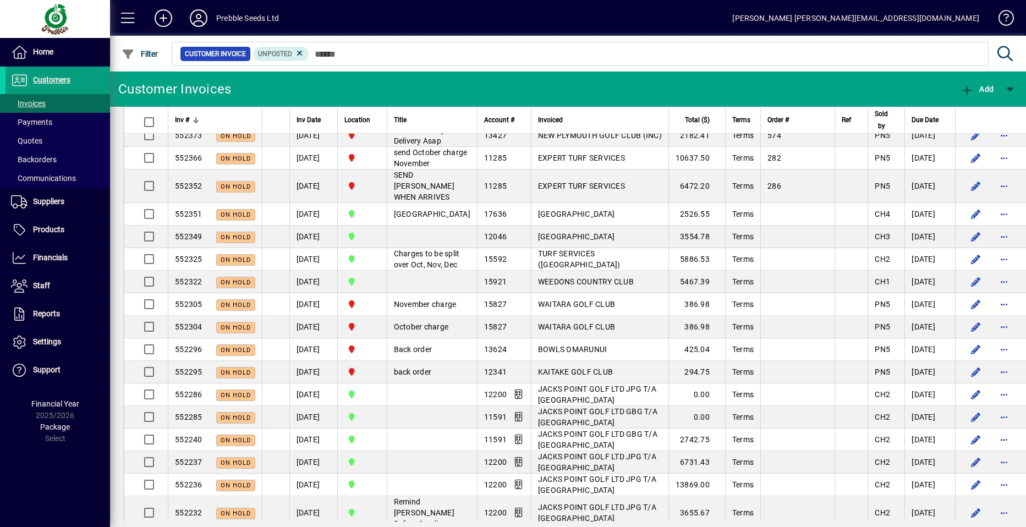
click at [991, 58] on span "button" at bounding box center [1004, 45] width 26 height 26
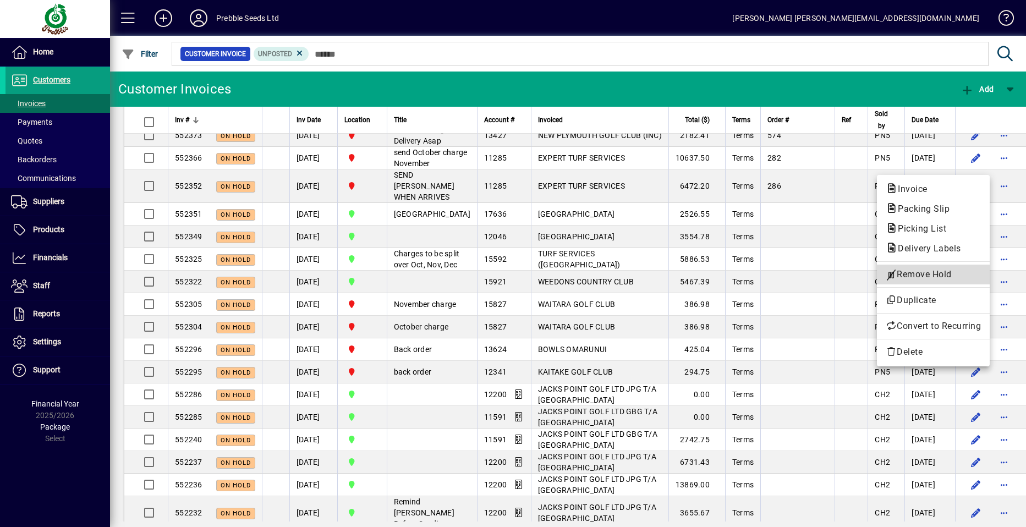
click at [913, 276] on span "Remove Hold" at bounding box center [932, 274] width 95 height 13
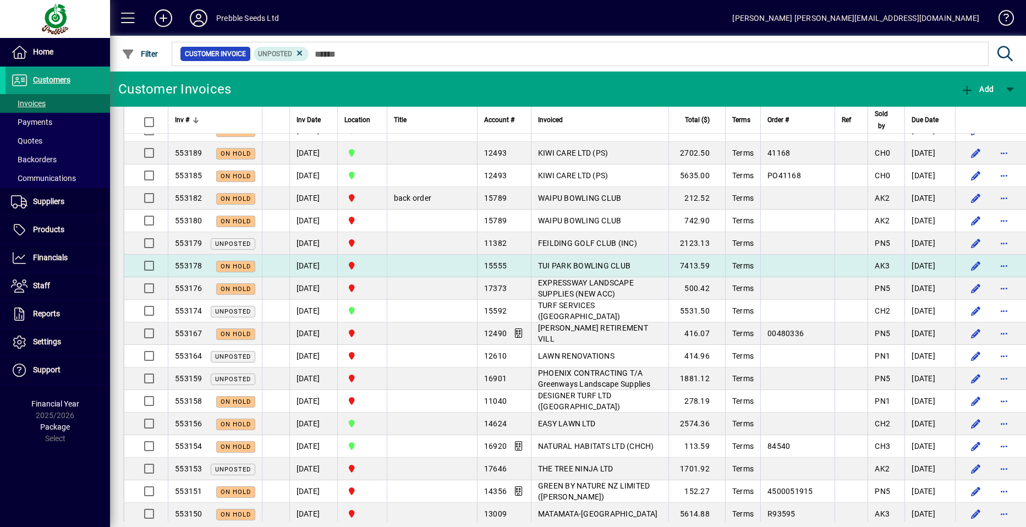
scroll to position [595, 0]
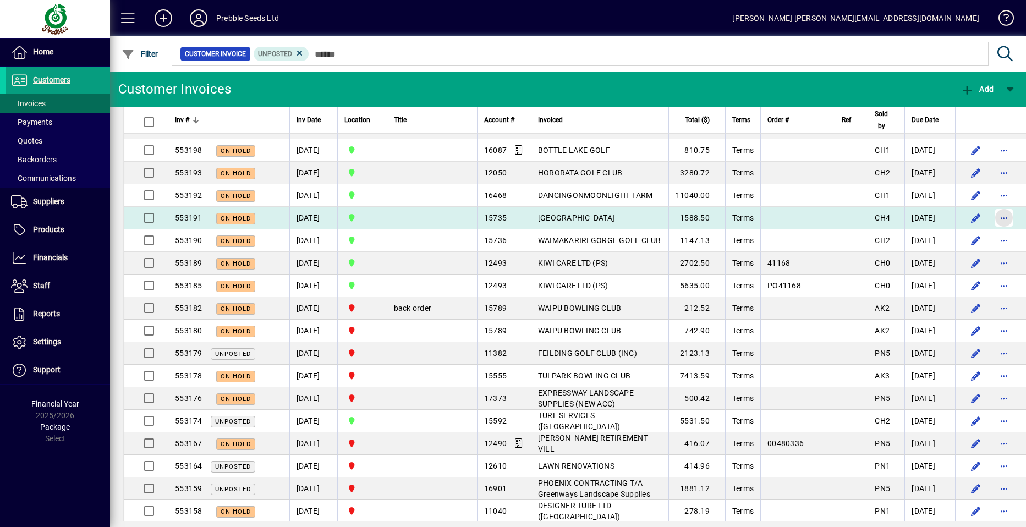
click at [991, 217] on span "button" at bounding box center [1004, 218] width 26 height 26
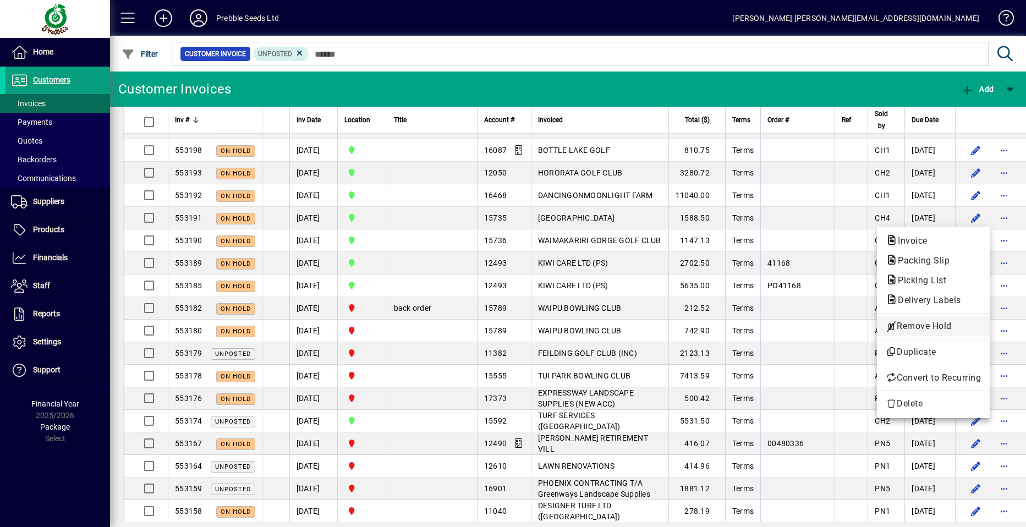
click at [932, 327] on span "Remove Hold" at bounding box center [932, 326] width 95 height 13
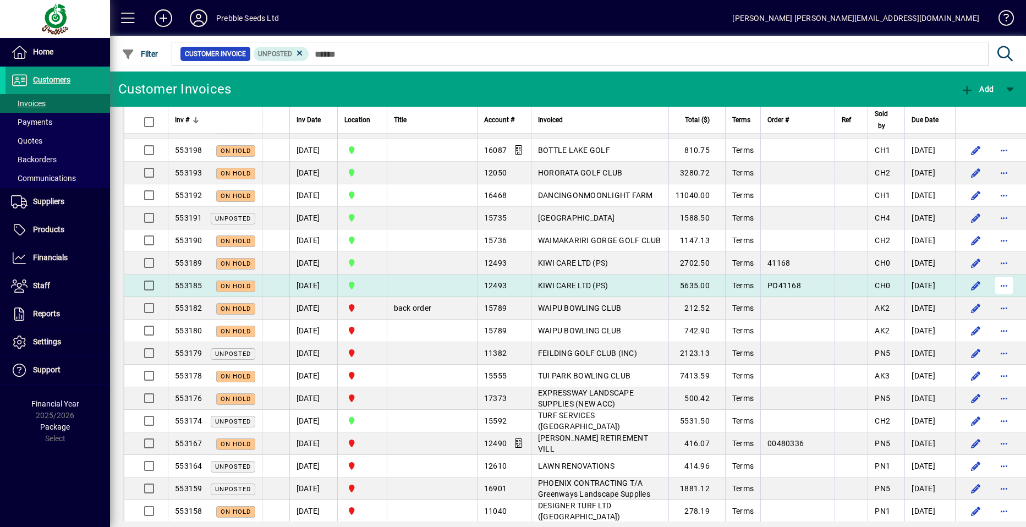
click at [991, 285] on span "button" at bounding box center [1004, 285] width 26 height 26
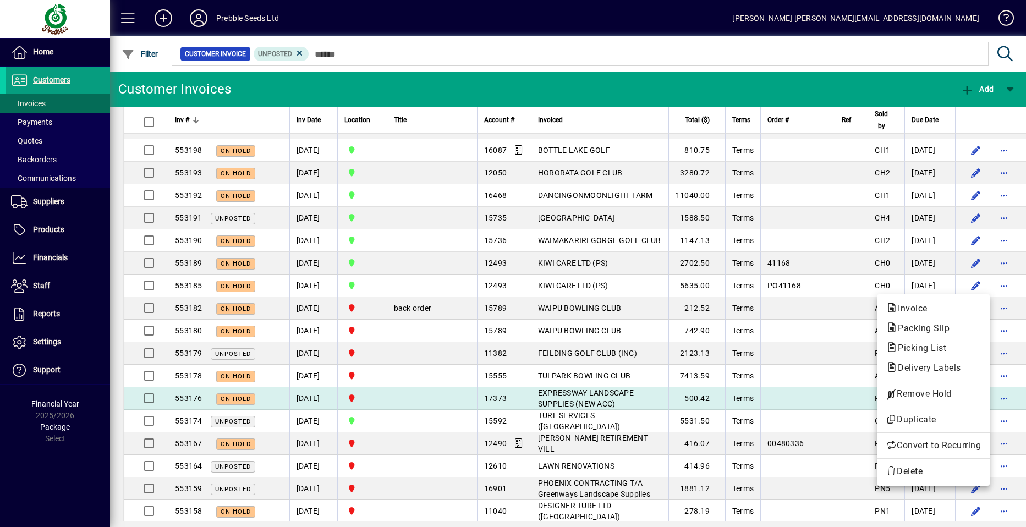
click at [925, 395] on span "Remove Hold" at bounding box center [932, 393] width 95 height 13
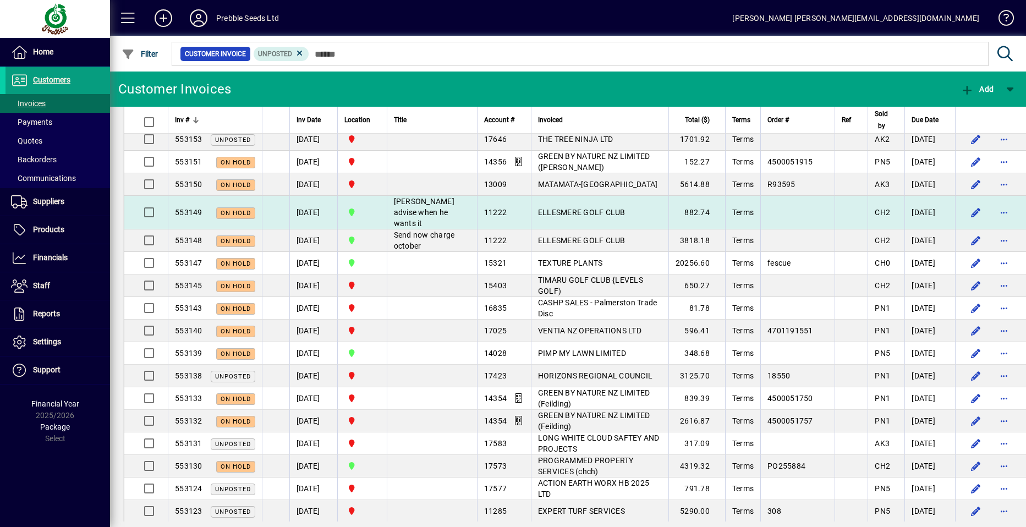
scroll to position [1035, 0]
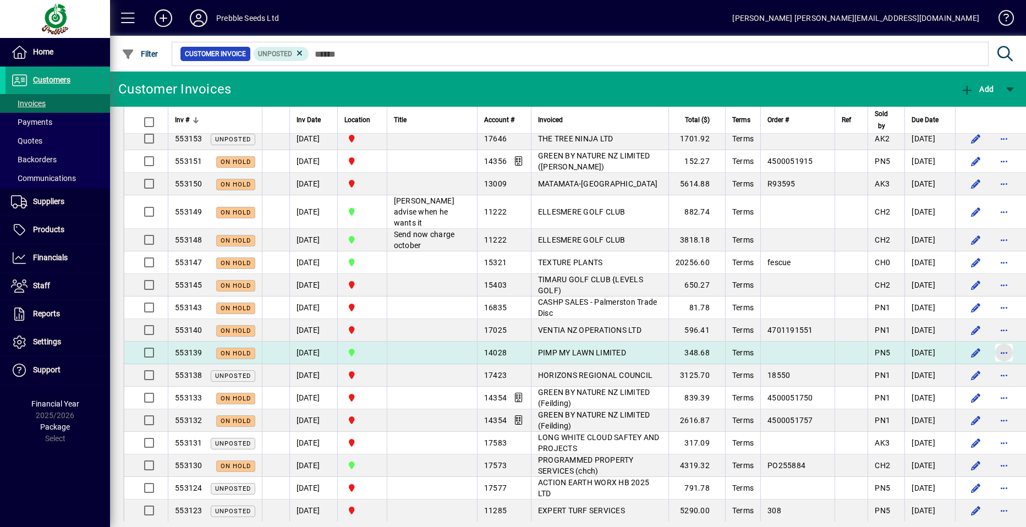
click at [991, 366] on span "button" at bounding box center [1004, 352] width 26 height 26
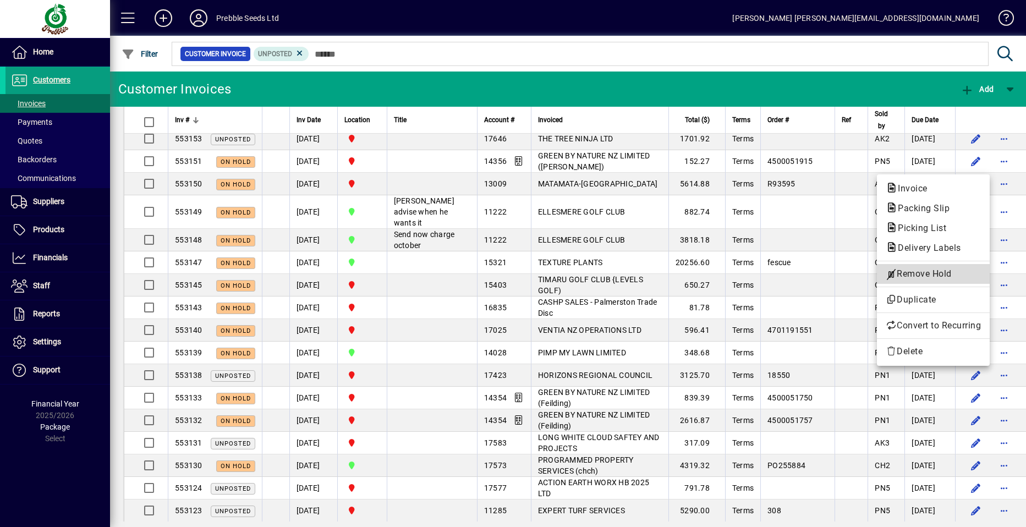
click at [907, 272] on span "Remove Hold" at bounding box center [932, 273] width 95 height 13
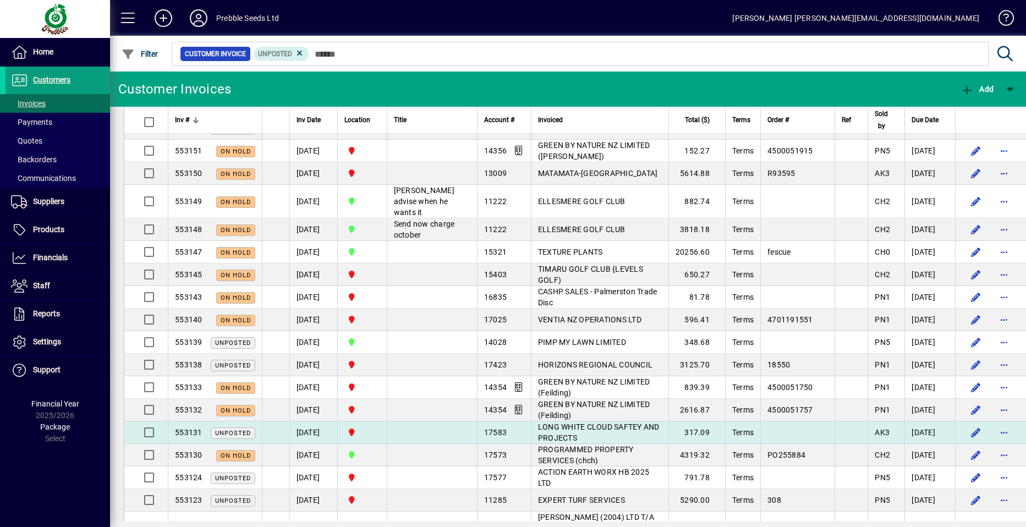
scroll to position [1045, 0]
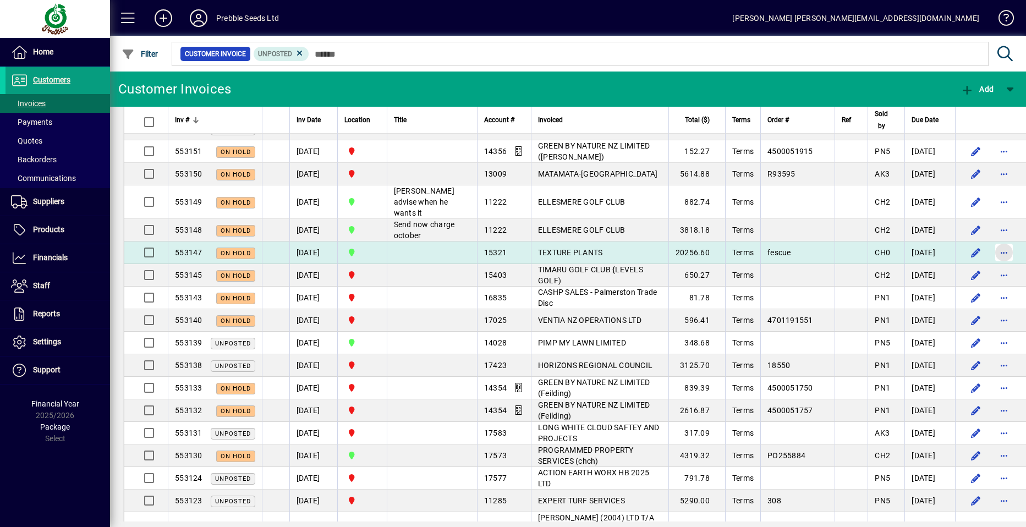
click at [991, 266] on span "button" at bounding box center [1004, 252] width 26 height 26
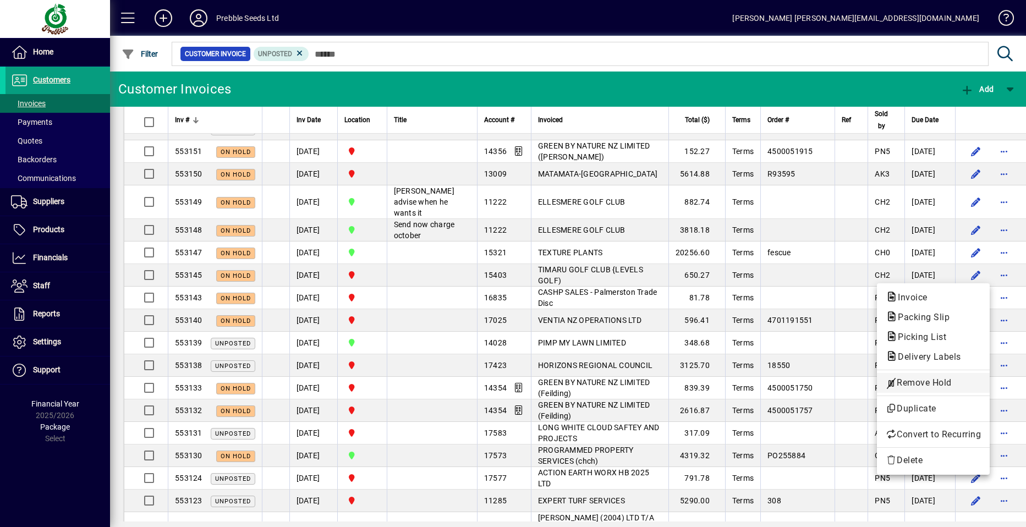
click at [921, 379] on span "Remove Hold" at bounding box center [932, 382] width 95 height 13
